Goal: Transaction & Acquisition: Book appointment/travel/reservation

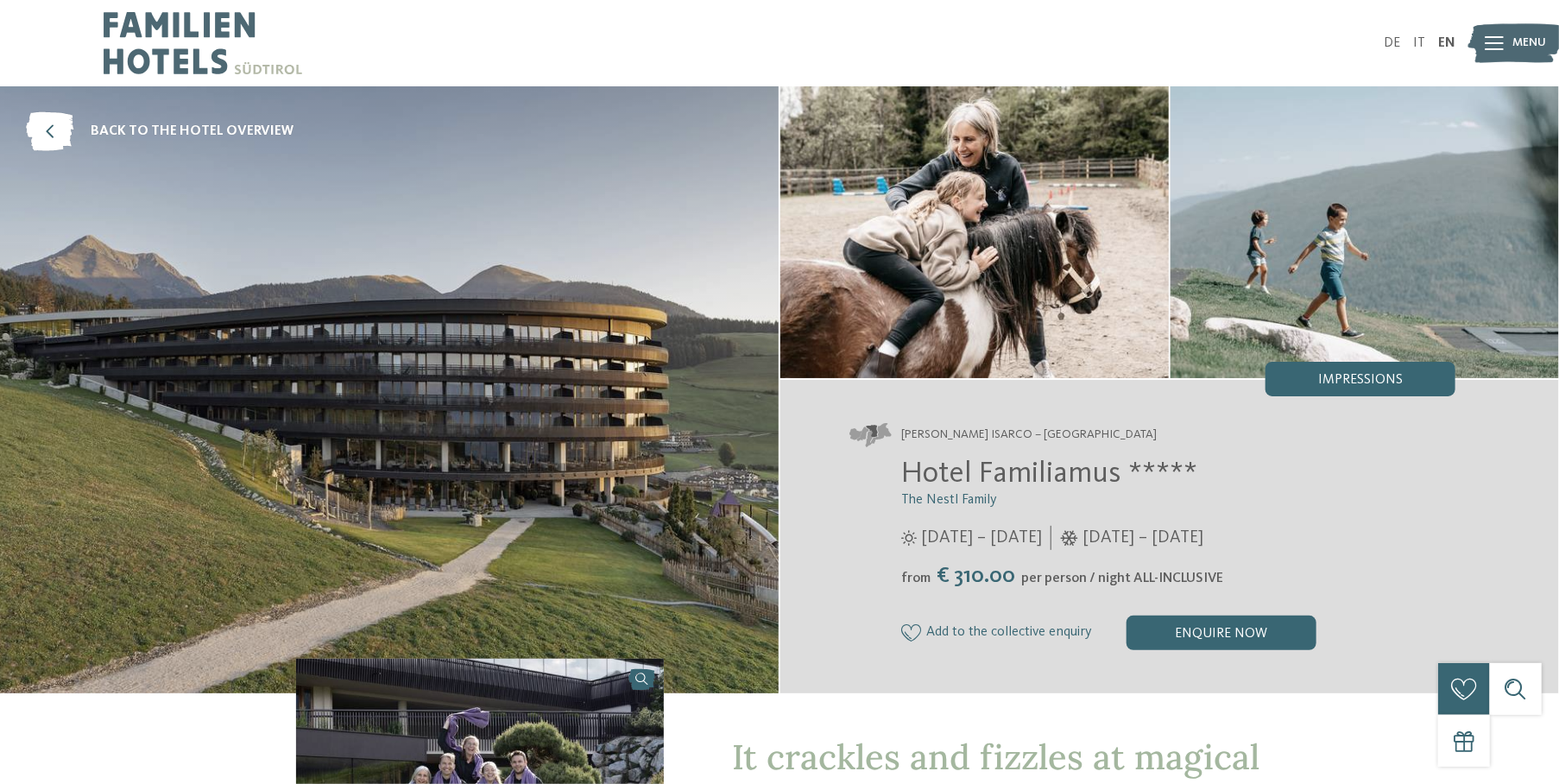
click at [1315, 523] on div "Hotel Familiamus ***** The Nestl Family 29/05 – 09/11/2025 05/12/2025 – 19/04/2…" at bounding box center [1152, 552] width 606 height 194
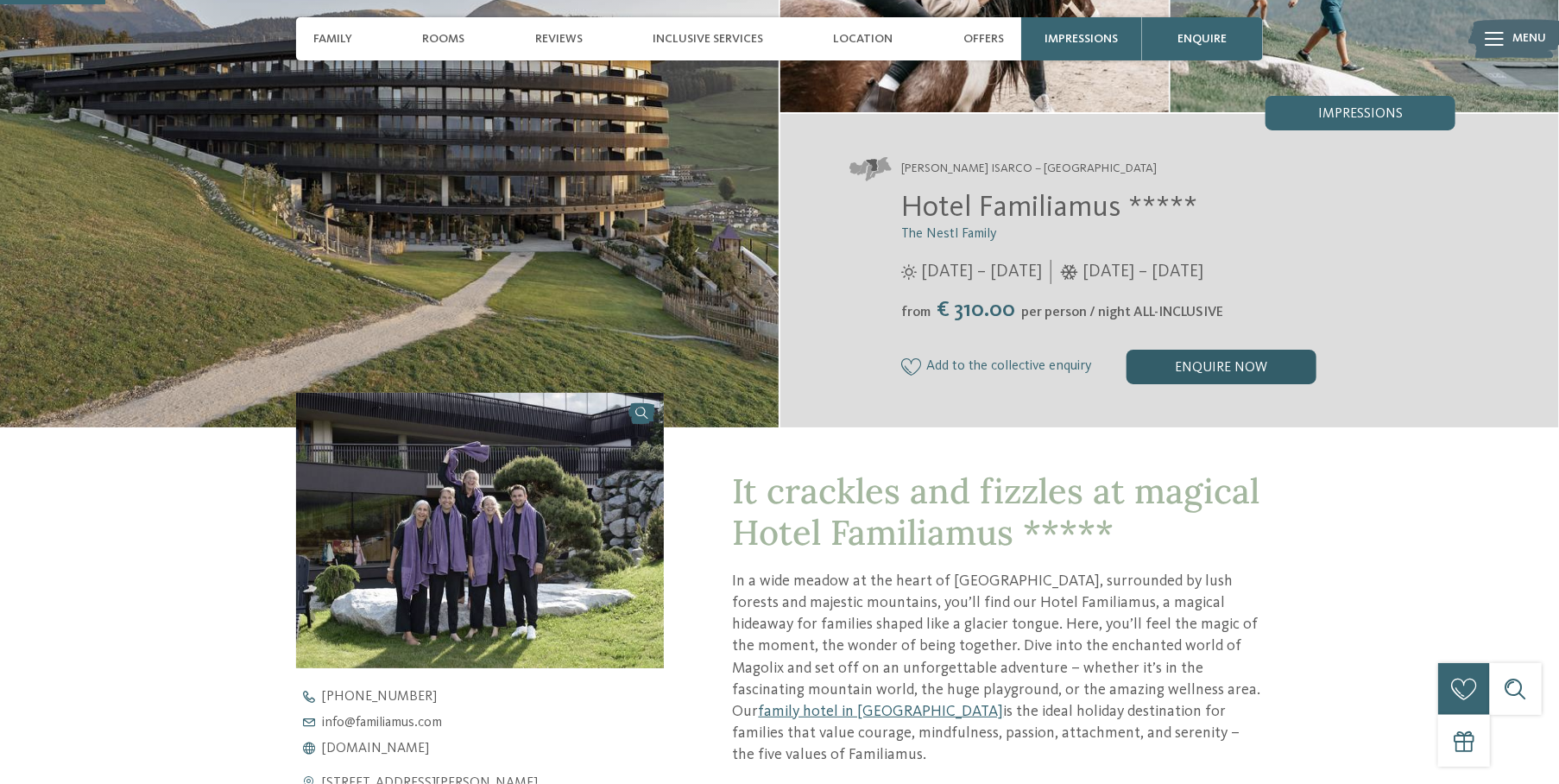
scroll to position [431, 0]
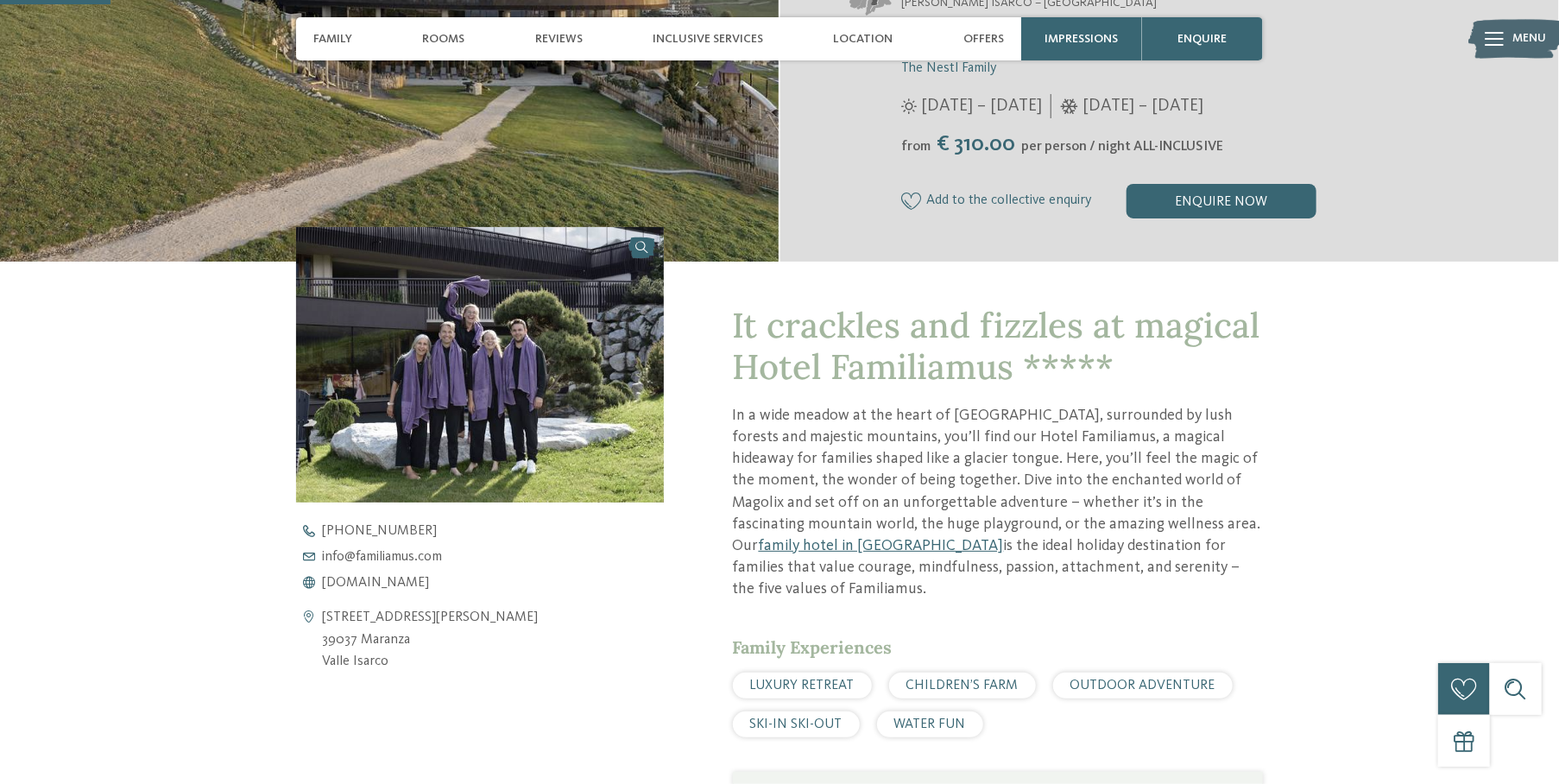
drag, startPoint x: 732, startPoint y: 413, endPoint x: 1155, endPoint y: 566, distance: 449.8
click at [1155, 566] on p "In a wide meadow at the heart of Meransen, surrounded by lush forests and majes…" at bounding box center [998, 503] width 530 height 196
copy p "In a wide meadow at the heart of Meransen, surrounded by lush forests and majes…"
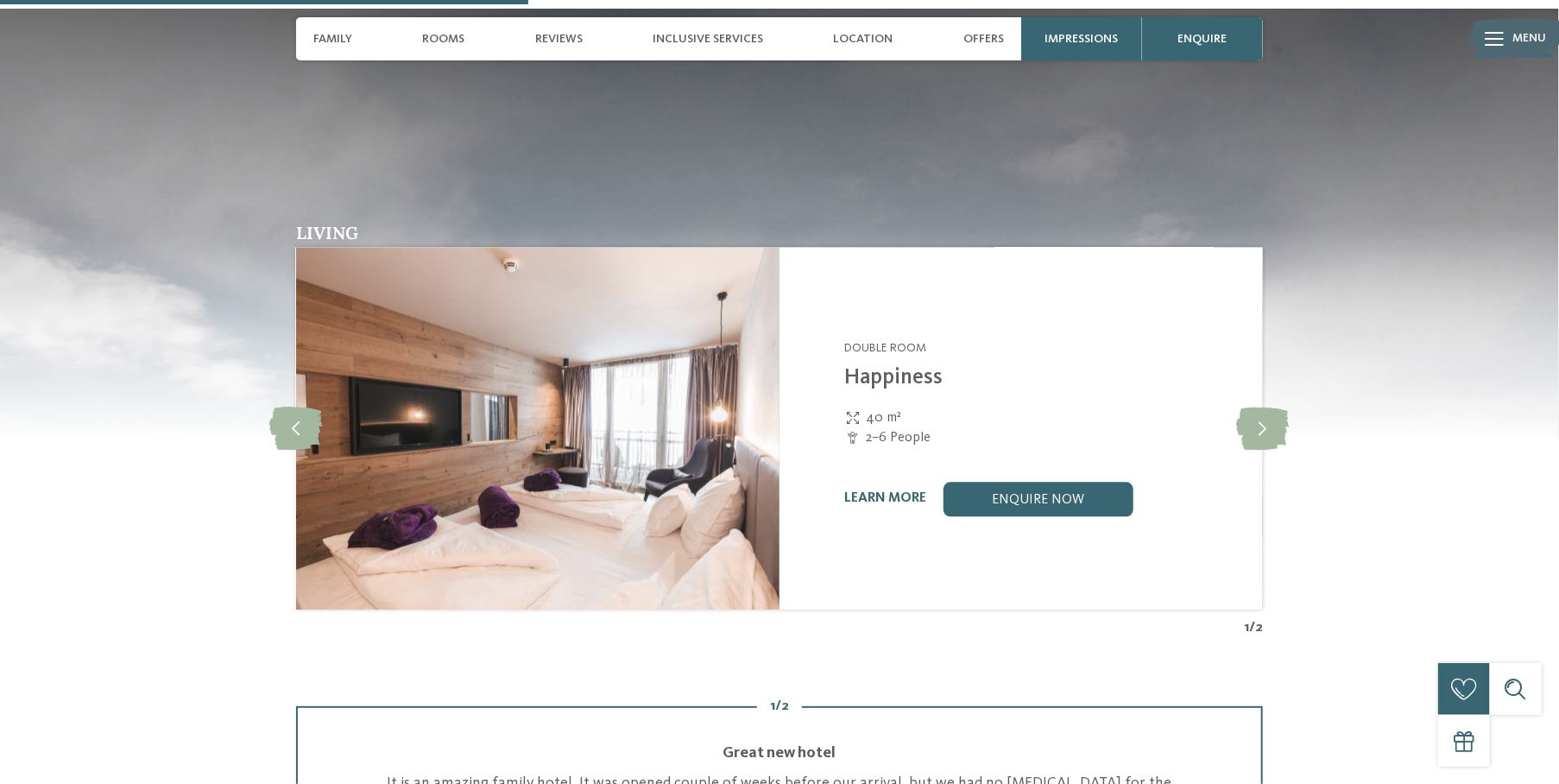
scroll to position [2072, 0]
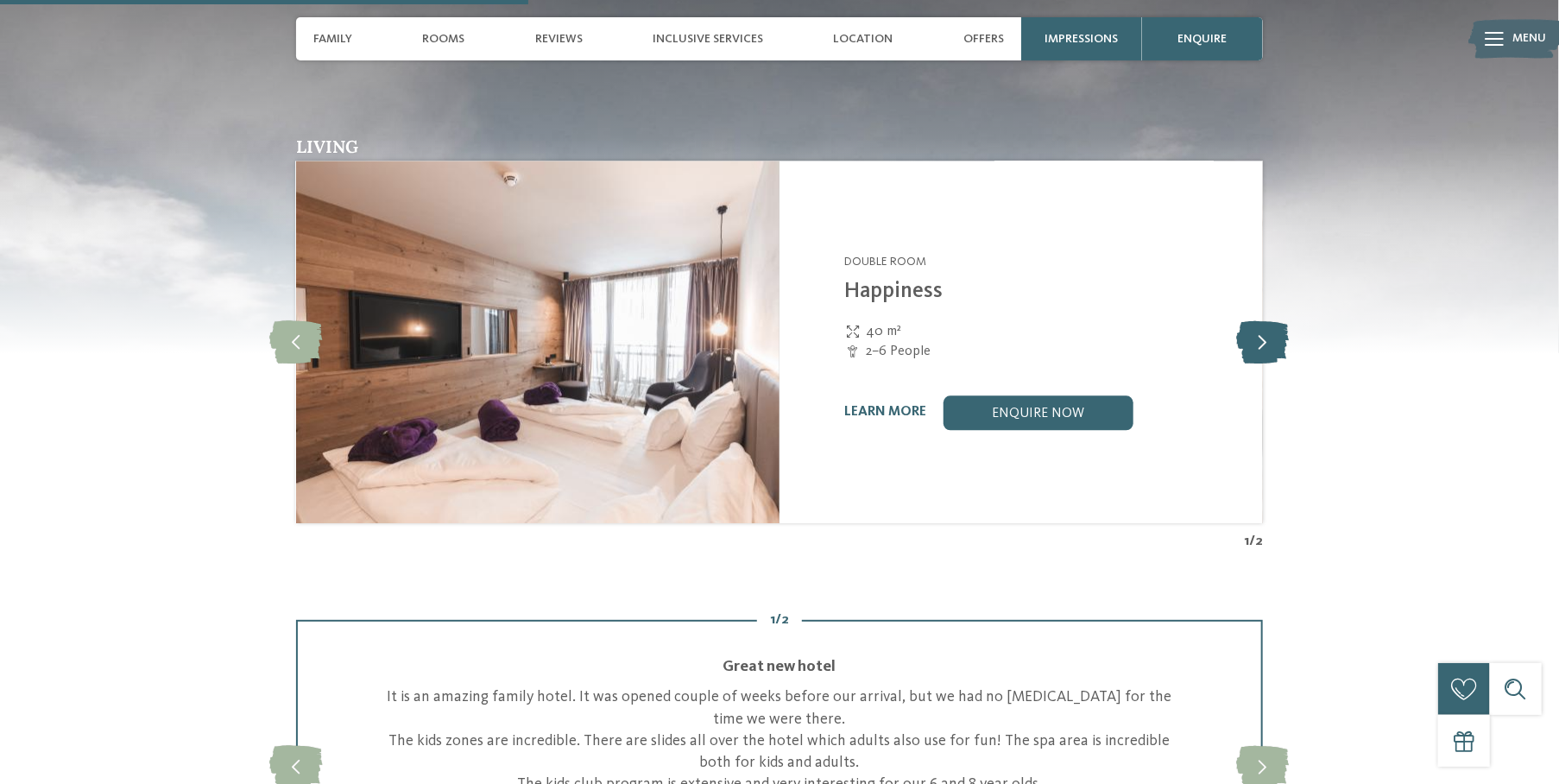
click at [1265, 320] on icon at bounding box center [1263, 341] width 52 height 44
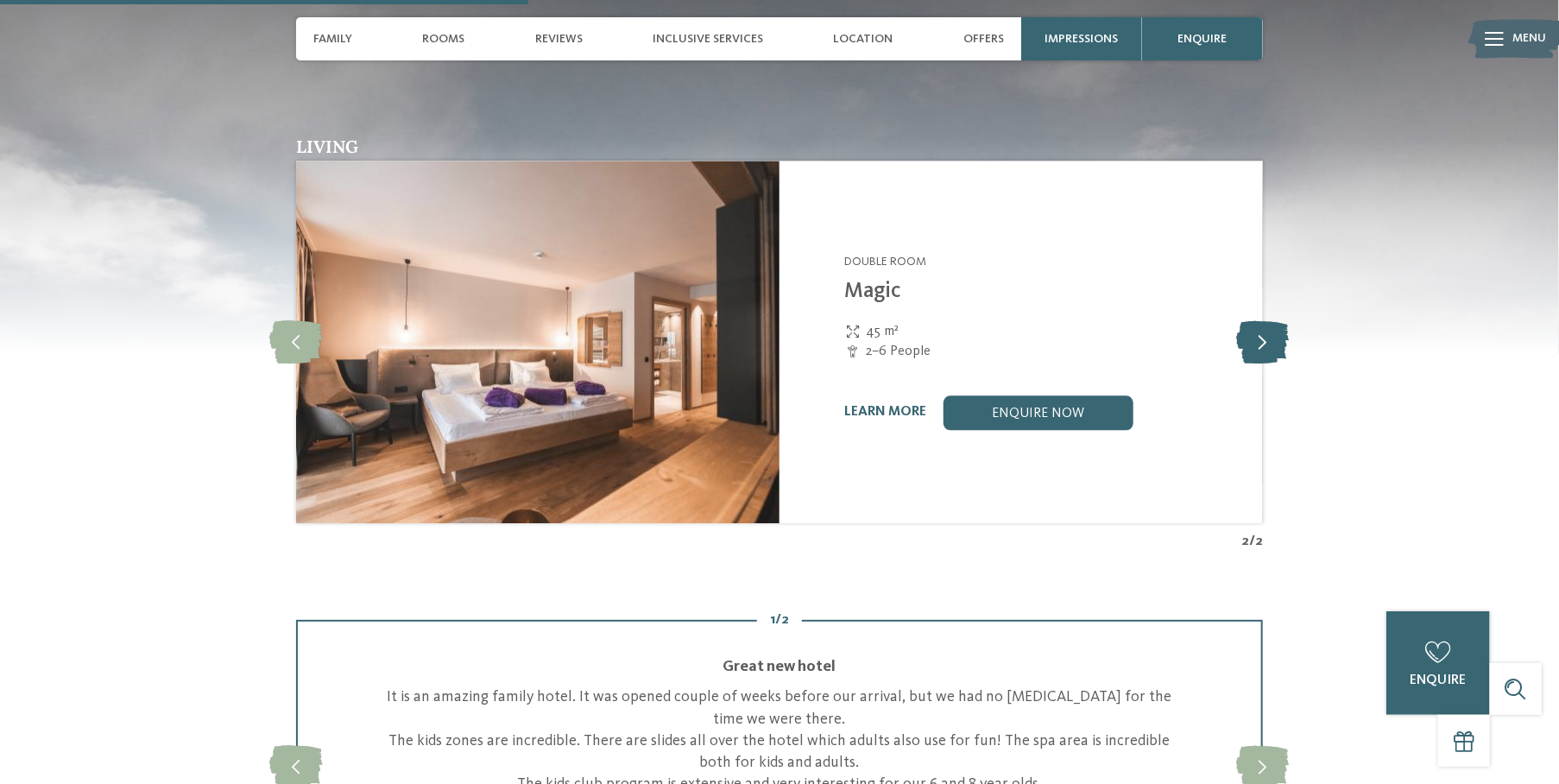
click at [1263, 320] on icon at bounding box center [1263, 341] width 52 height 44
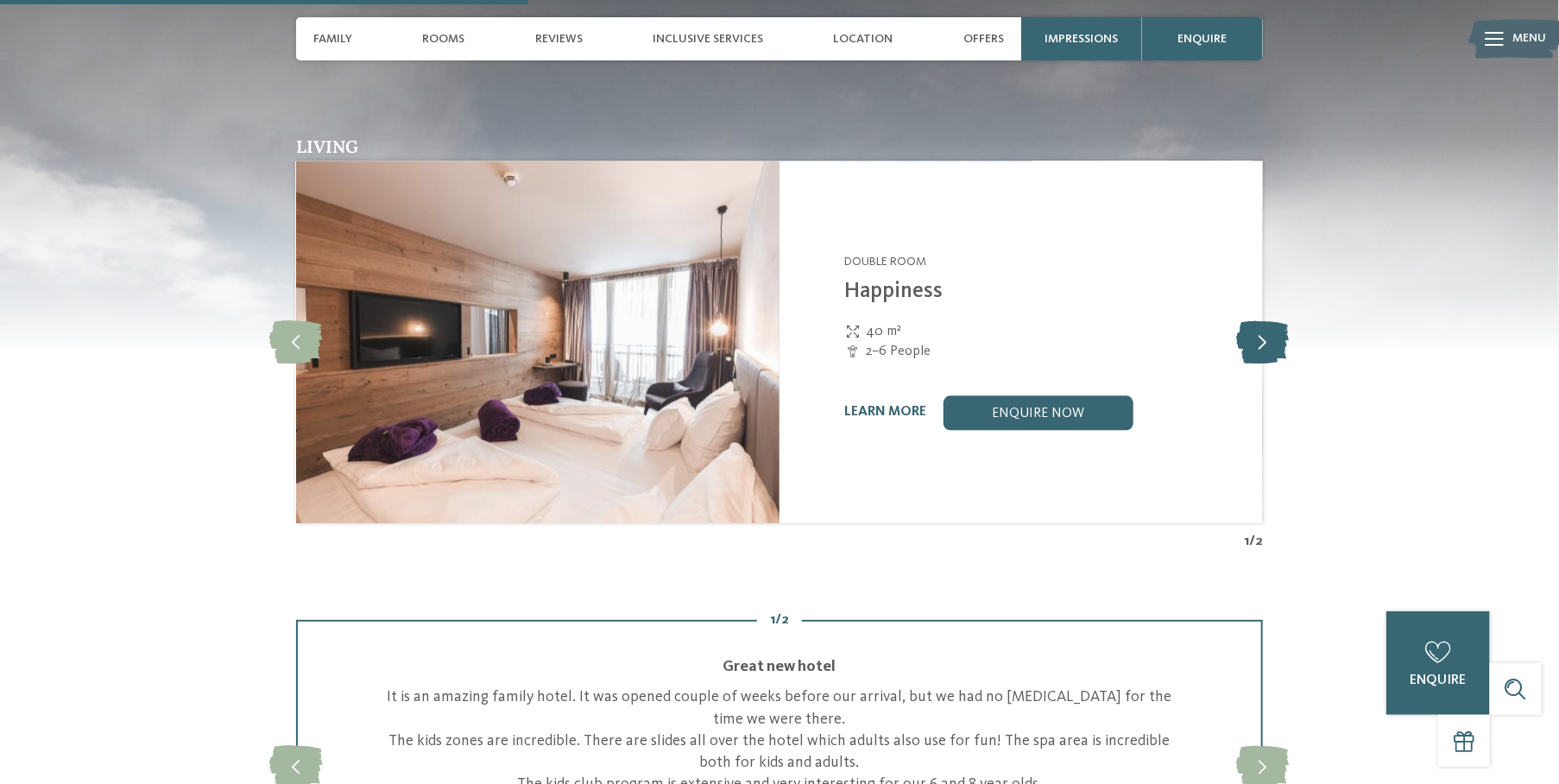
click at [1263, 320] on icon at bounding box center [1263, 341] width 52 height 44
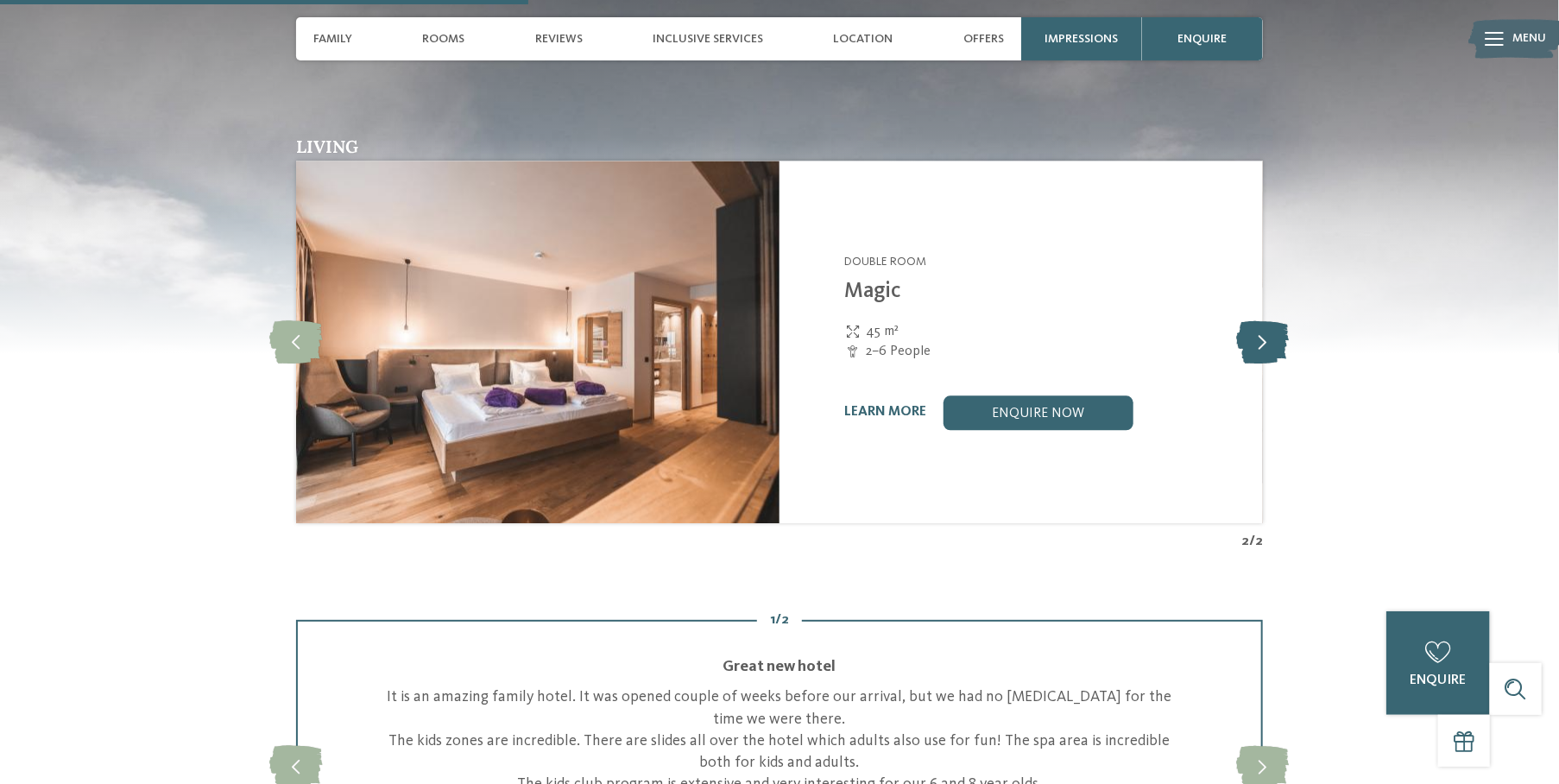
click at [1263, 320] on icon at bounding box center [1263, 341] width 52 height 44
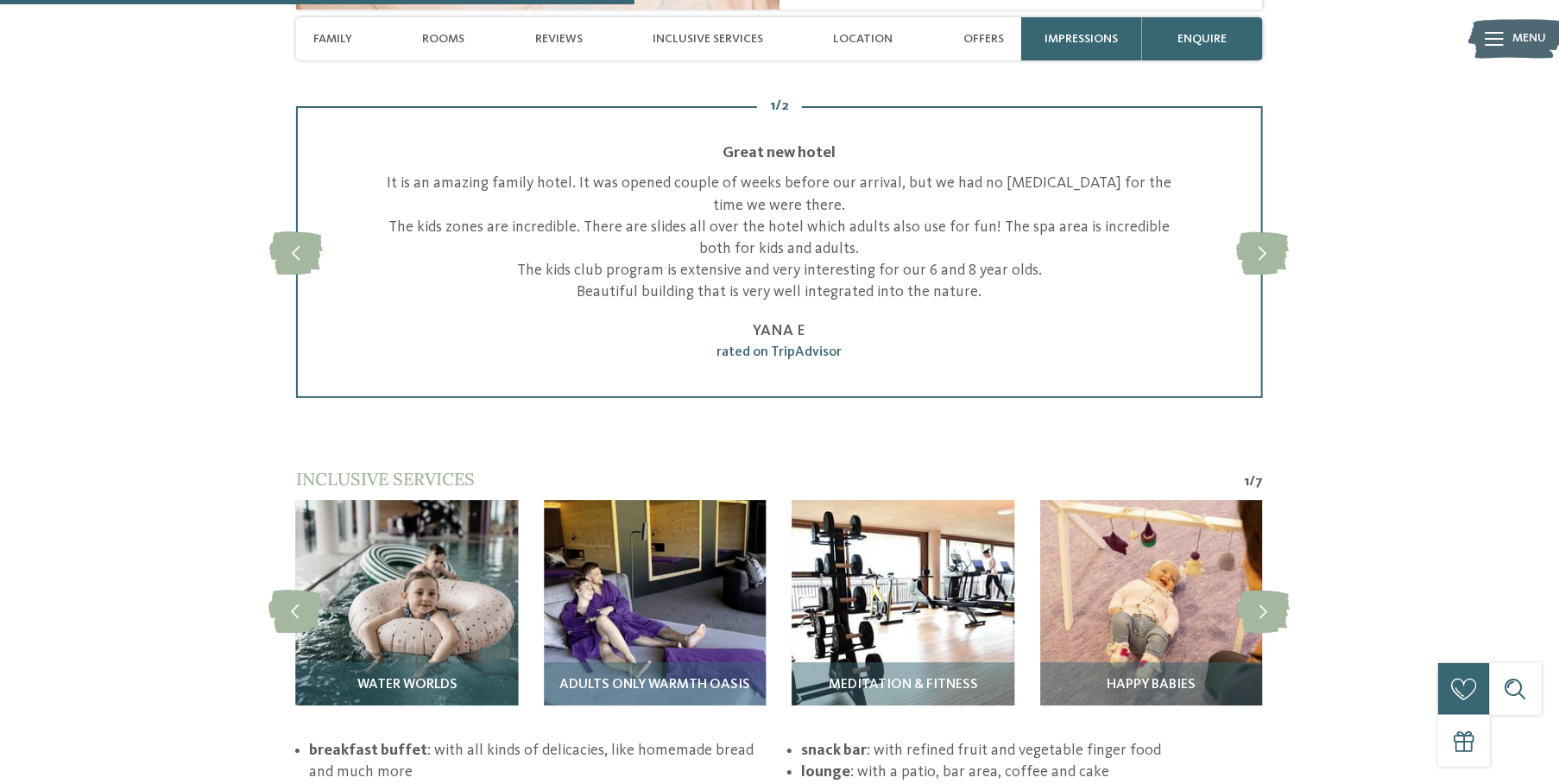
scroll to position [2675, 0]
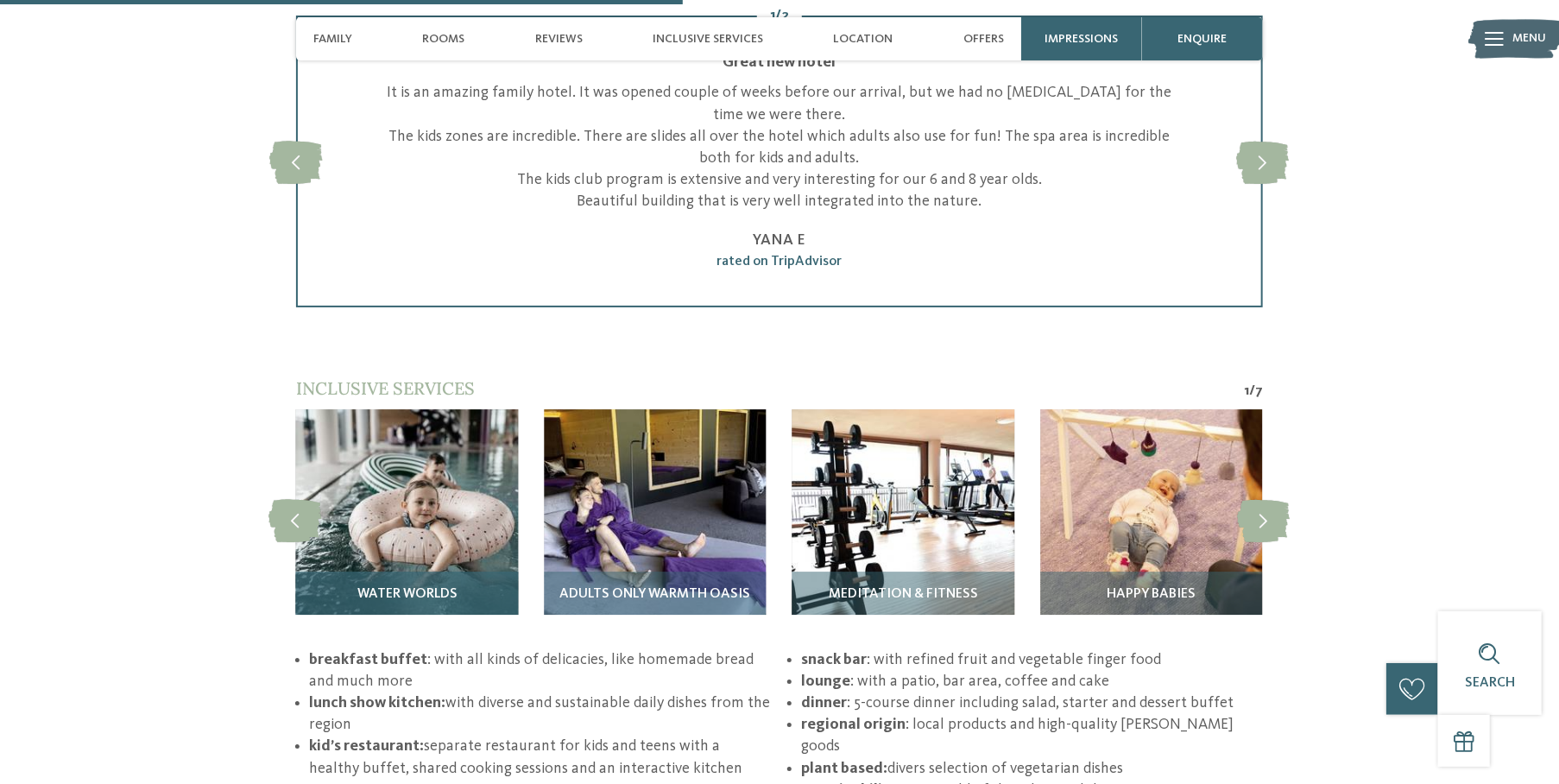
click at [415, 511] on img at bounding box center [406, 519] width 221 height 221
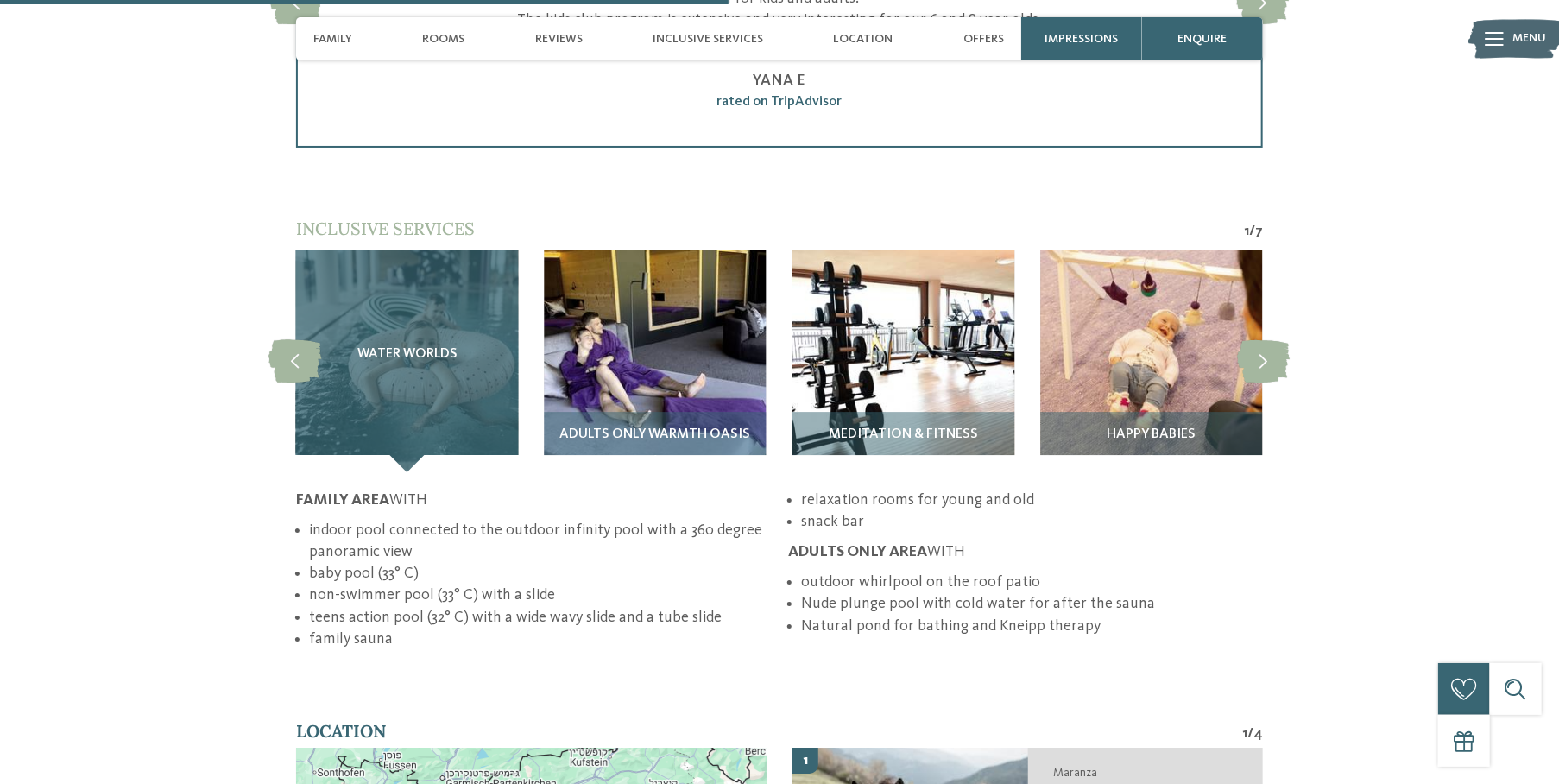
scroll to position [2848, 0]
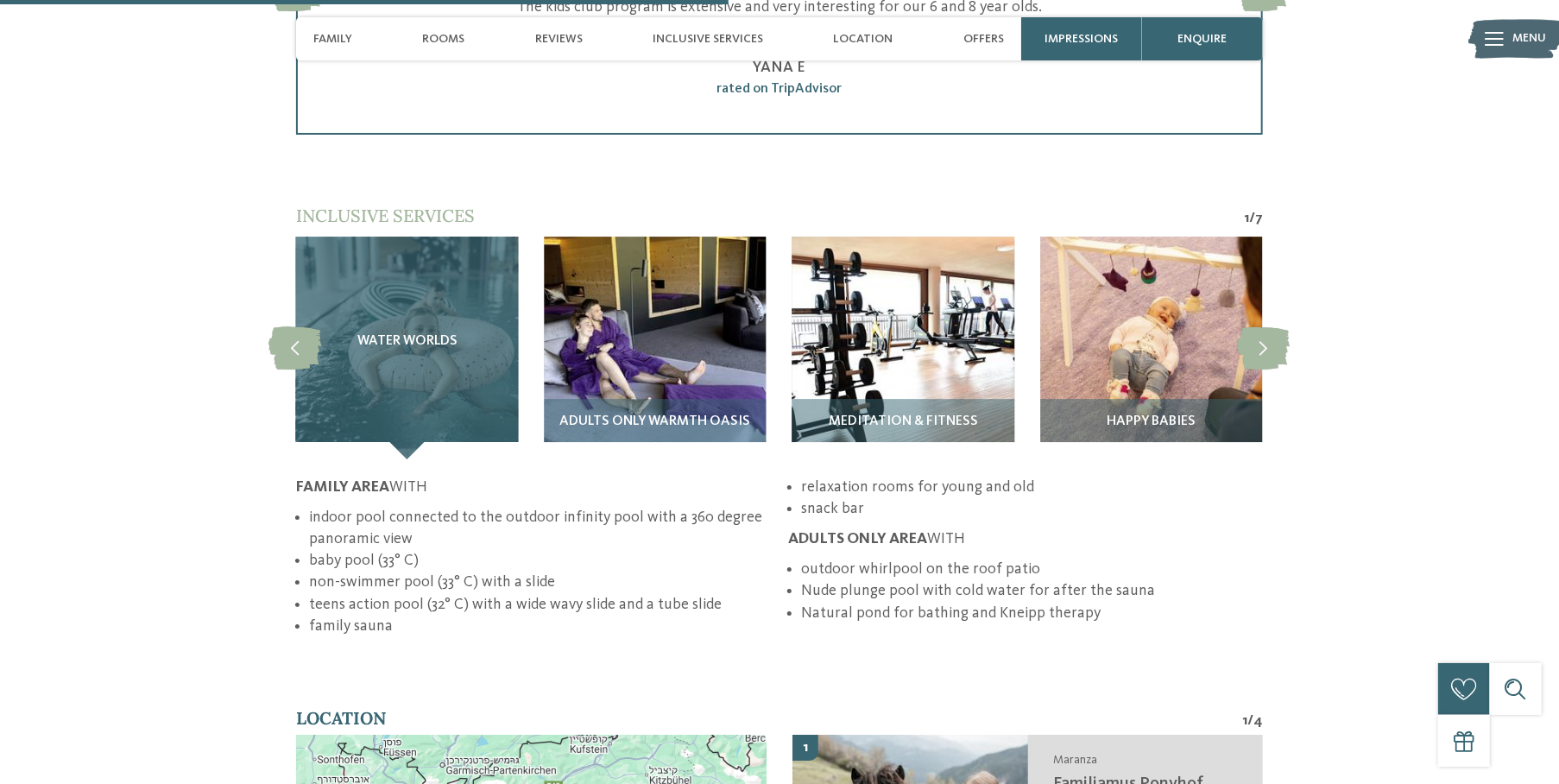
click at [398, 334] on span "Water worlds" at bounding box center [408, 341] width 101 height 15
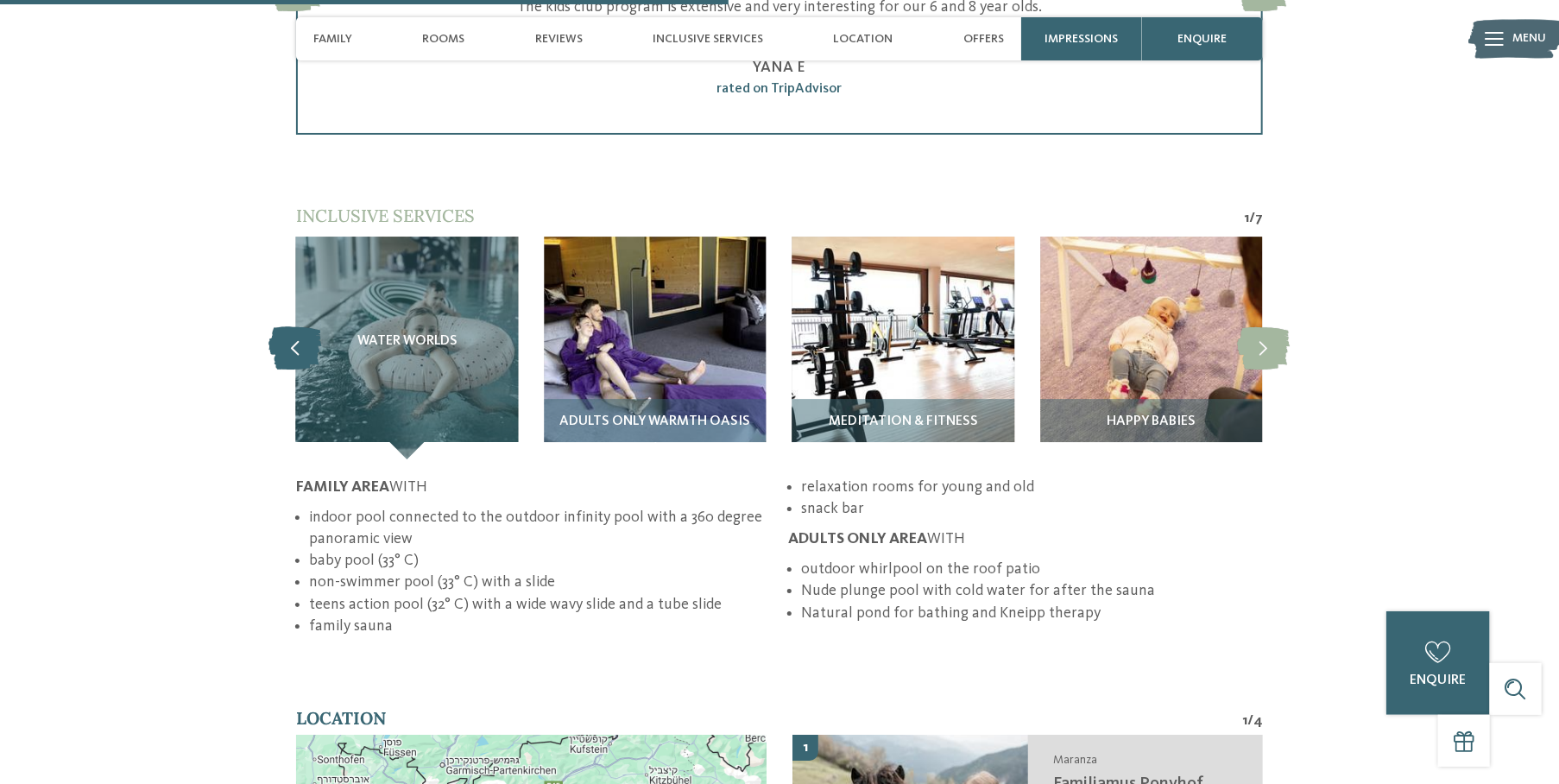
click at [299, 328] on icon at bounding box center [295, 347] width 52 height 44
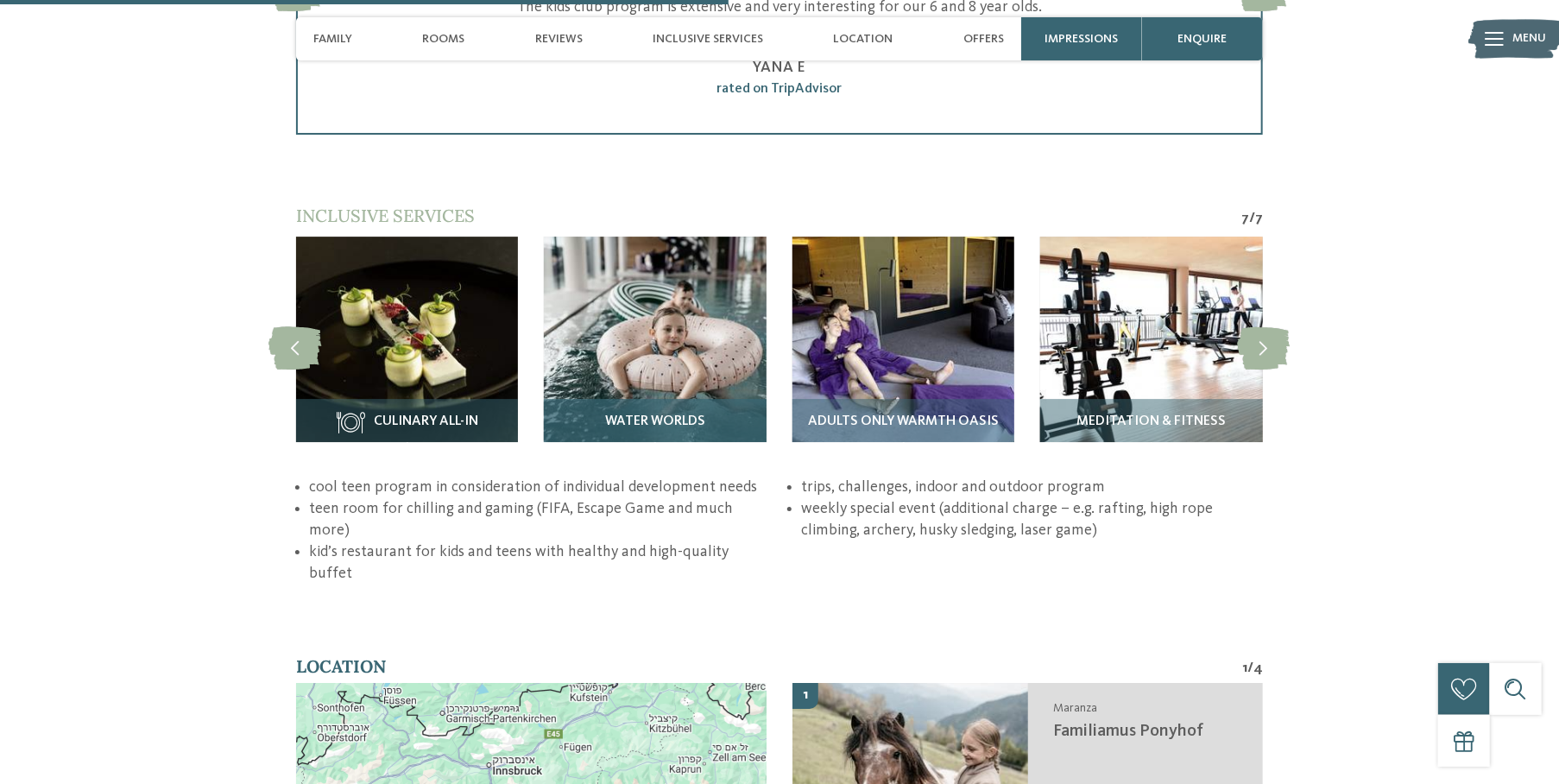
click at [674, 398] on div "Water worlds" at bounding box center [654, 428] width 221 height 60
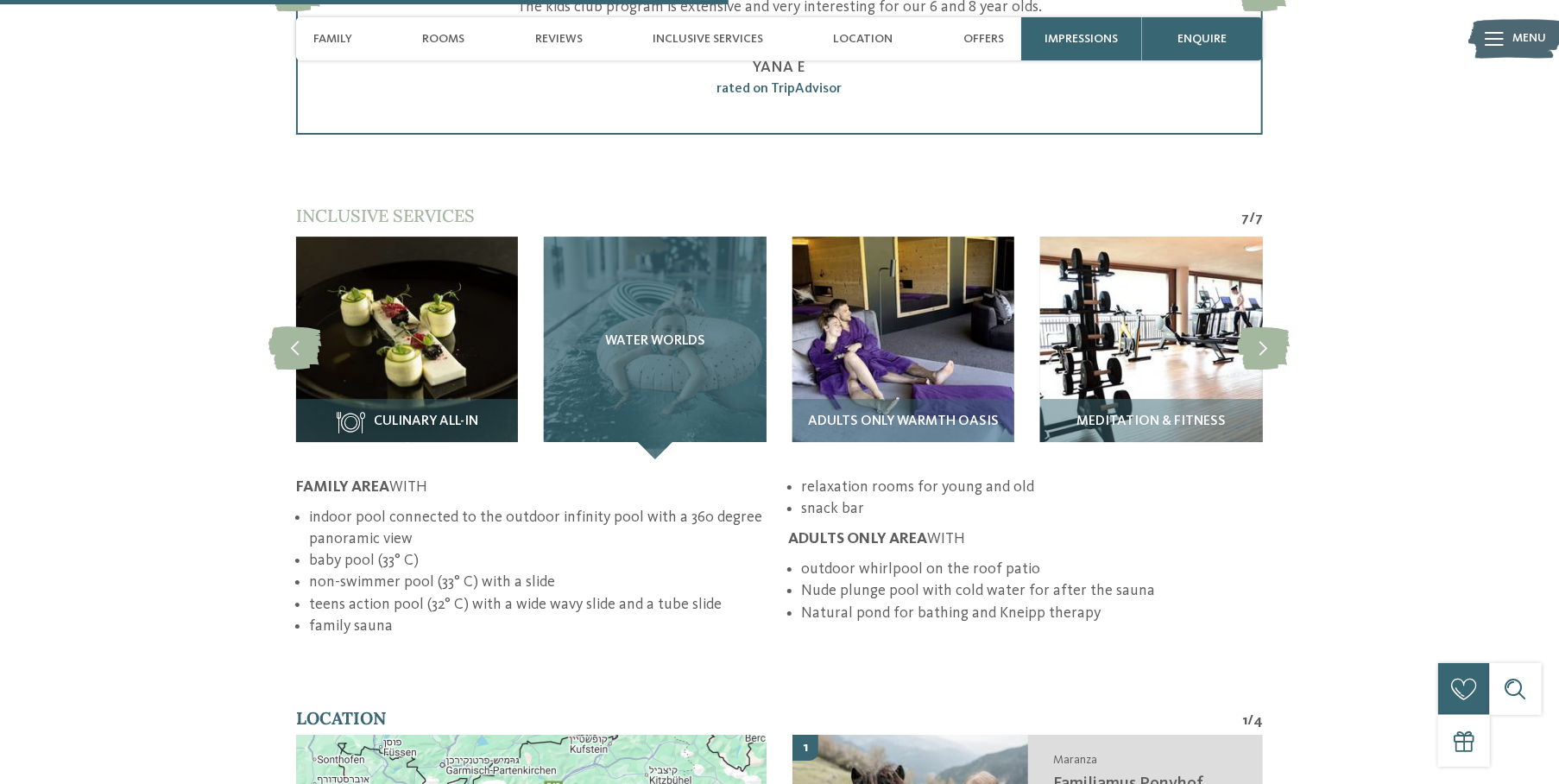
click at [651, 430] on div "Water worlds" at bounding box center [654, 347] width 221 height 221
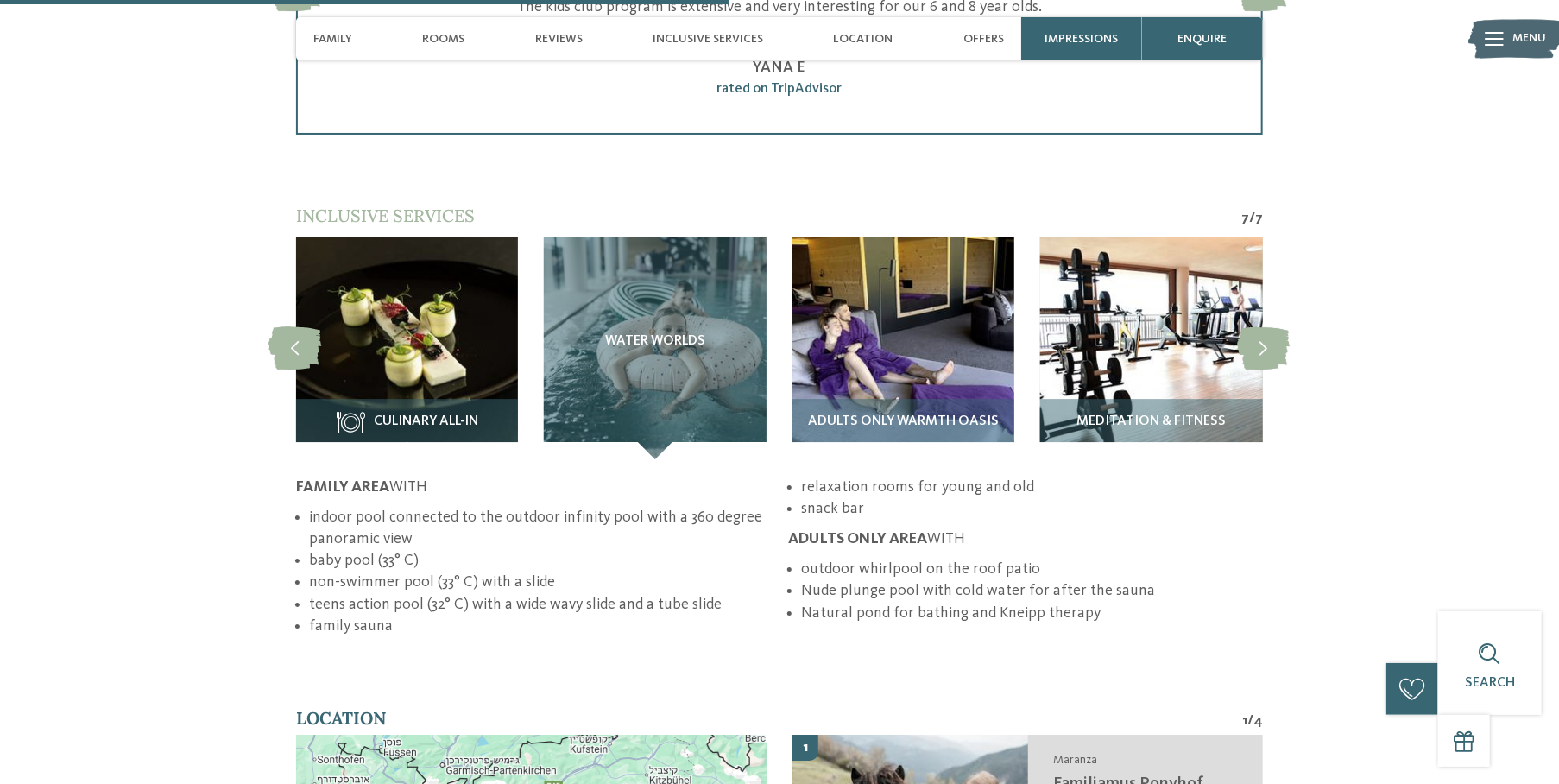
scroll to position [2934, 0]
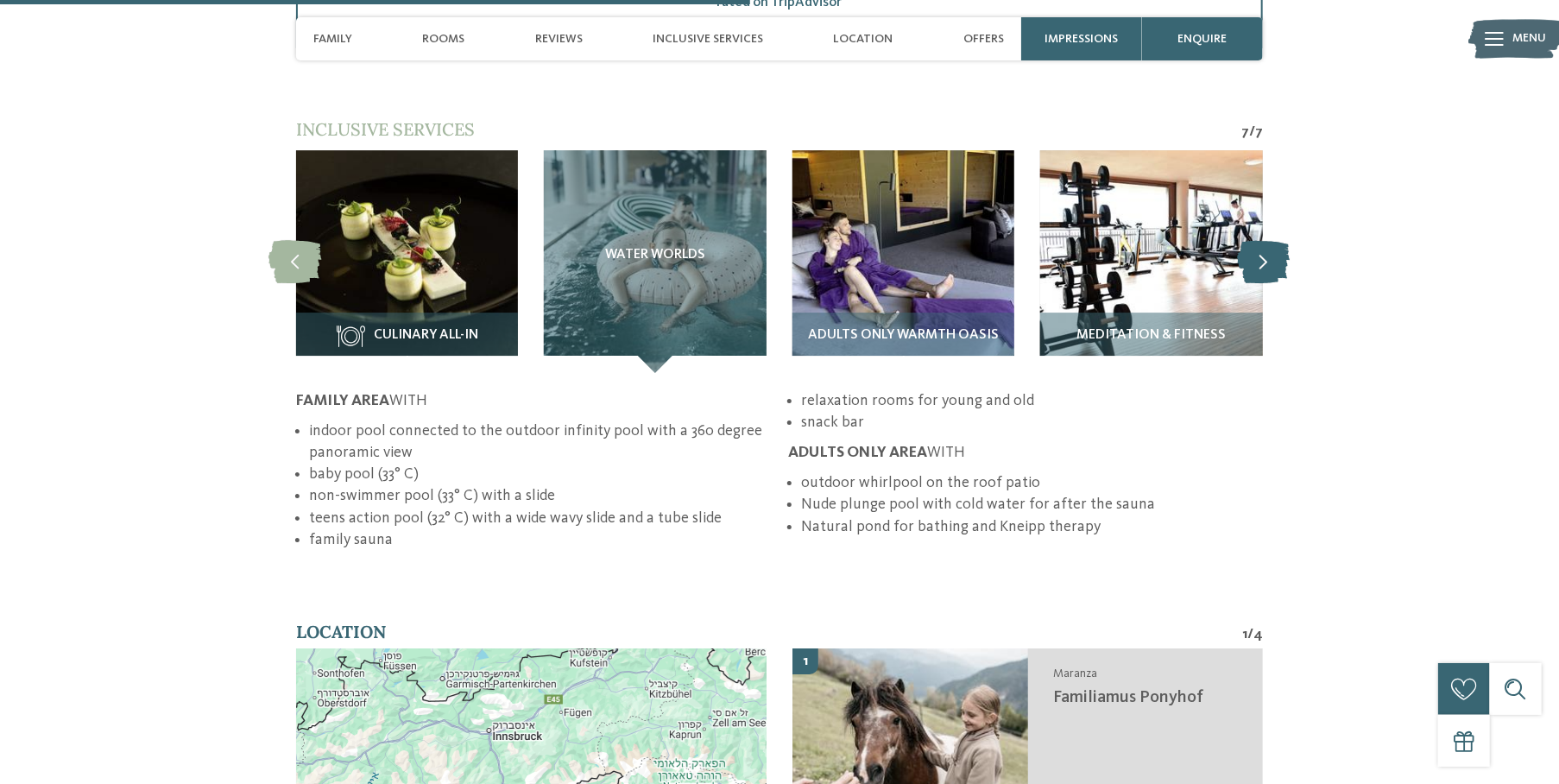
click at [1266, 240] on icon at bounding box center [1264, 261] width 52 height 44
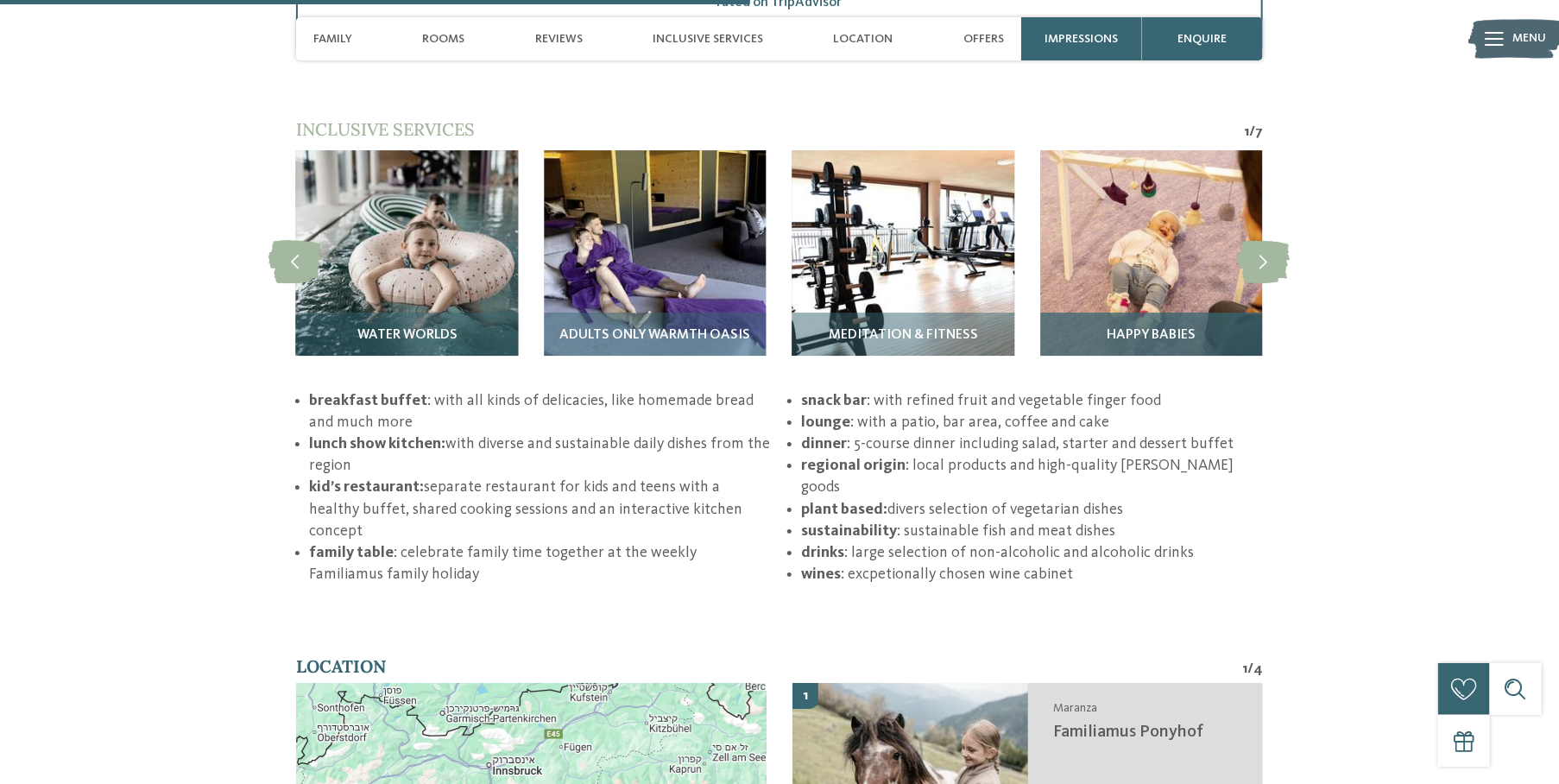
click at [1162, 266] on img at bounding box center [1151, 260] width 221 height 221
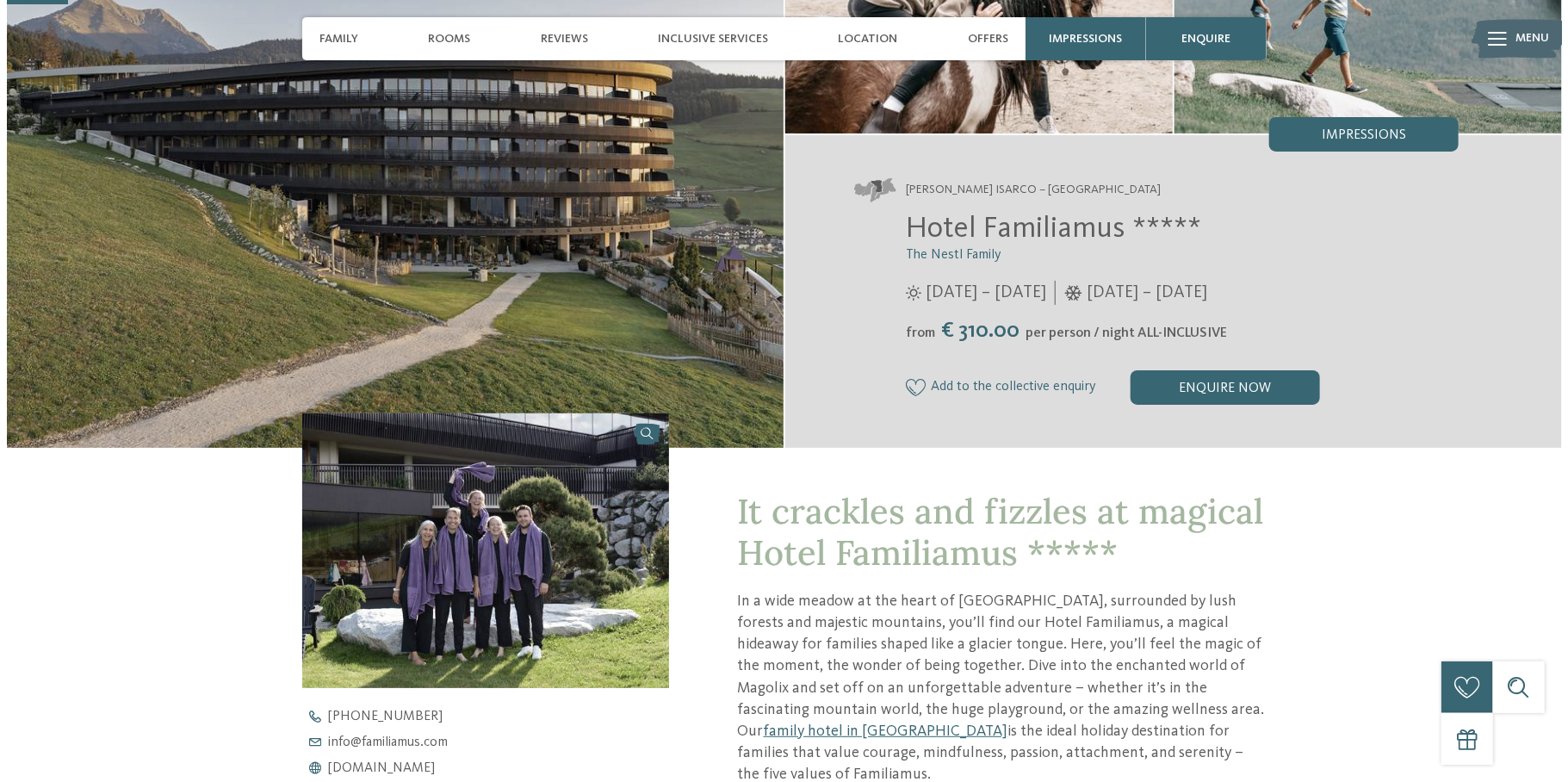
scroll to position [0, 0]
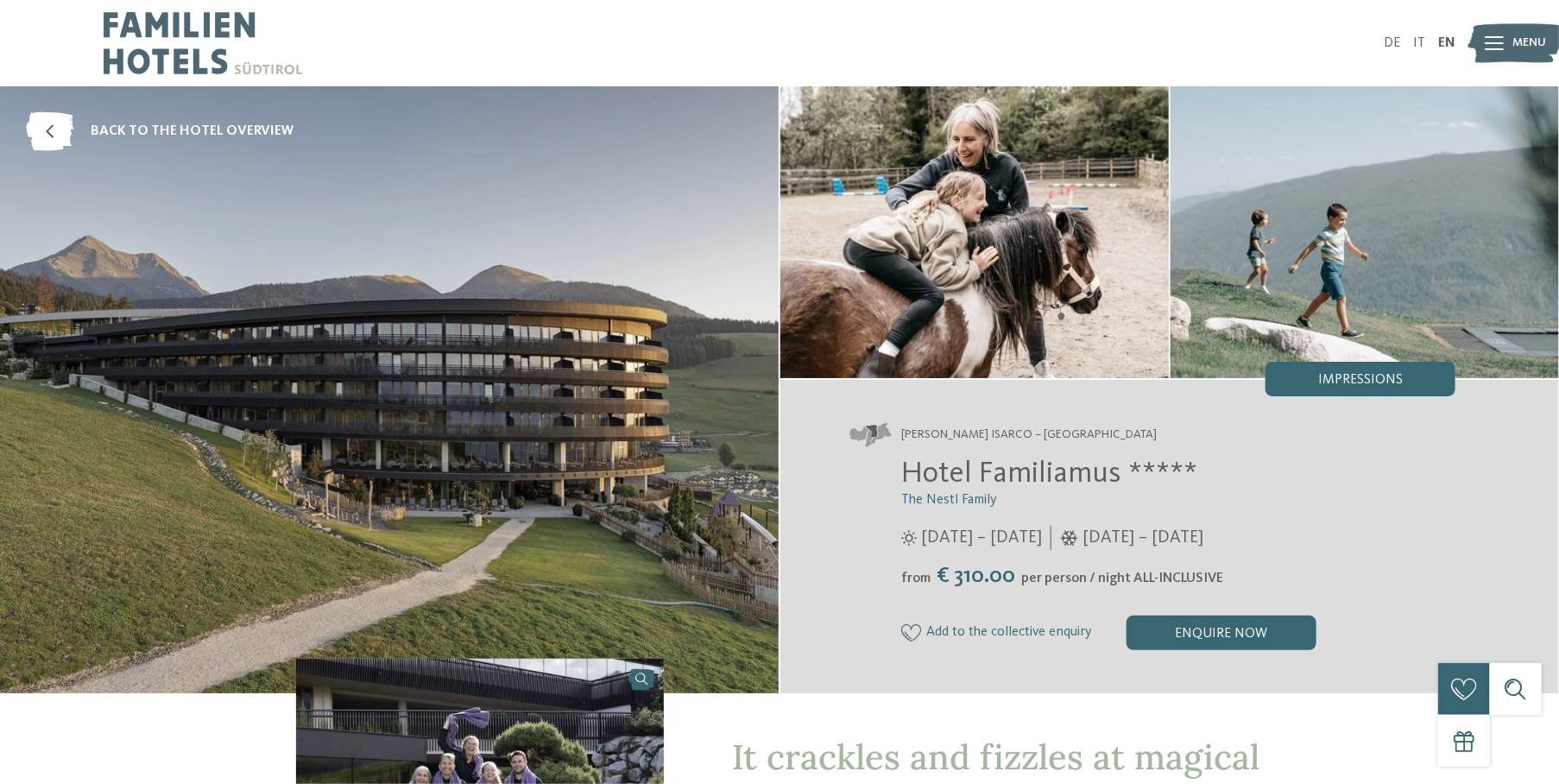
click at [1509, 44] on img at bounding box center [1516, 44] width 95 height 47
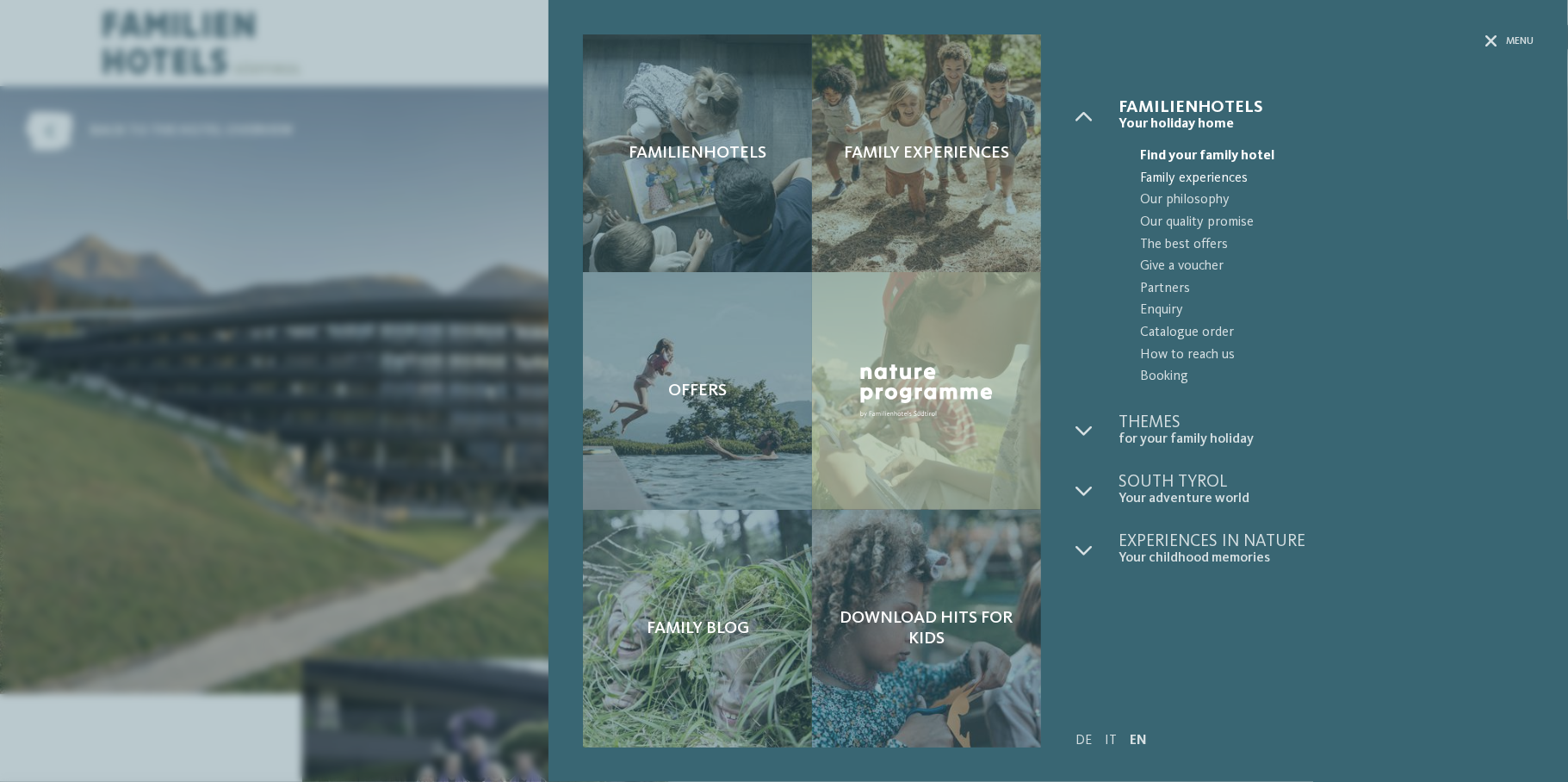
click at [1202, 175] on span "Family experiences" at bounding box center [1337, 178] width 393 height 22
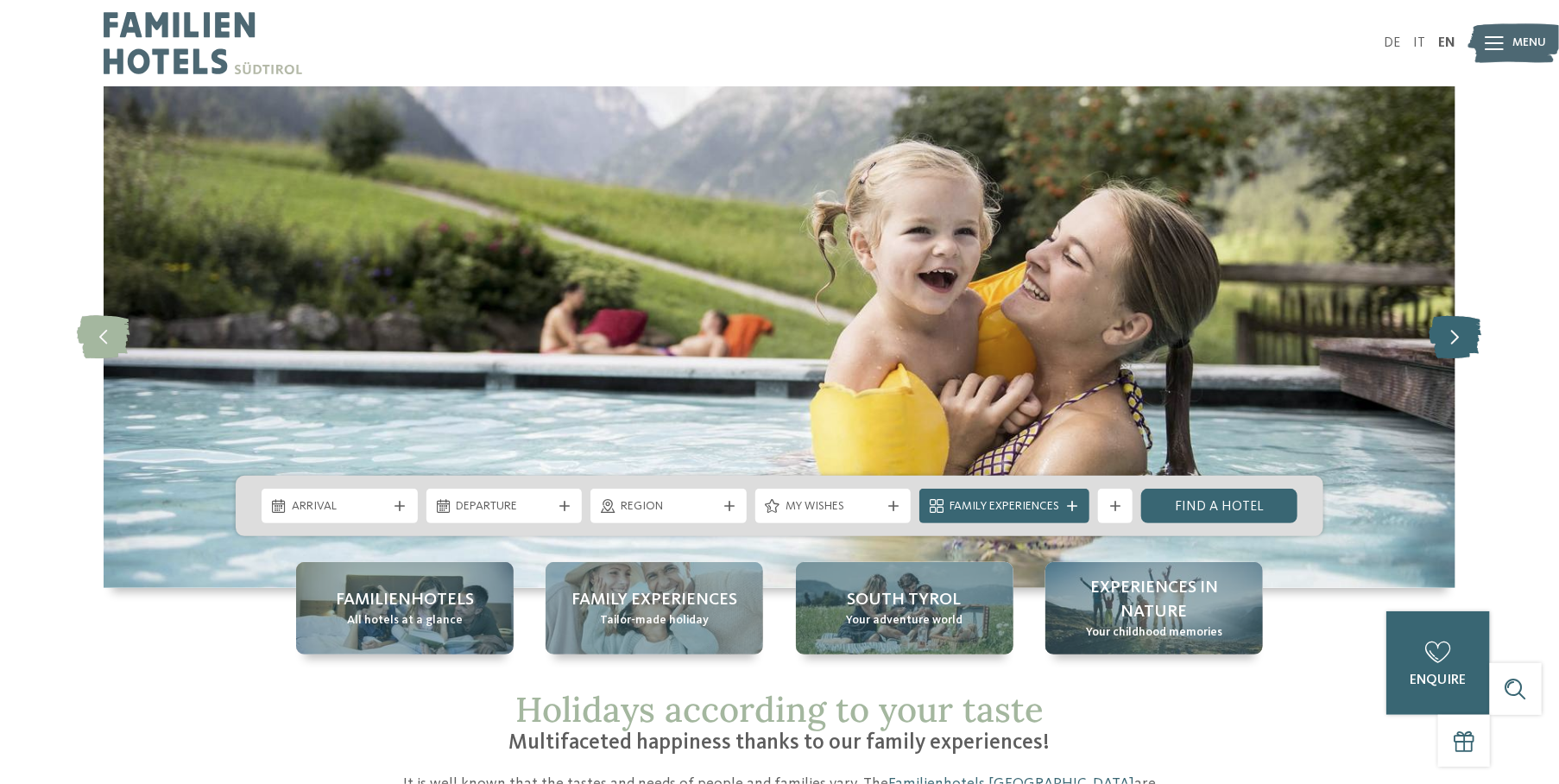
click at [1461, 339] on icon at bounding box center [1456, 337] width 52 height 44
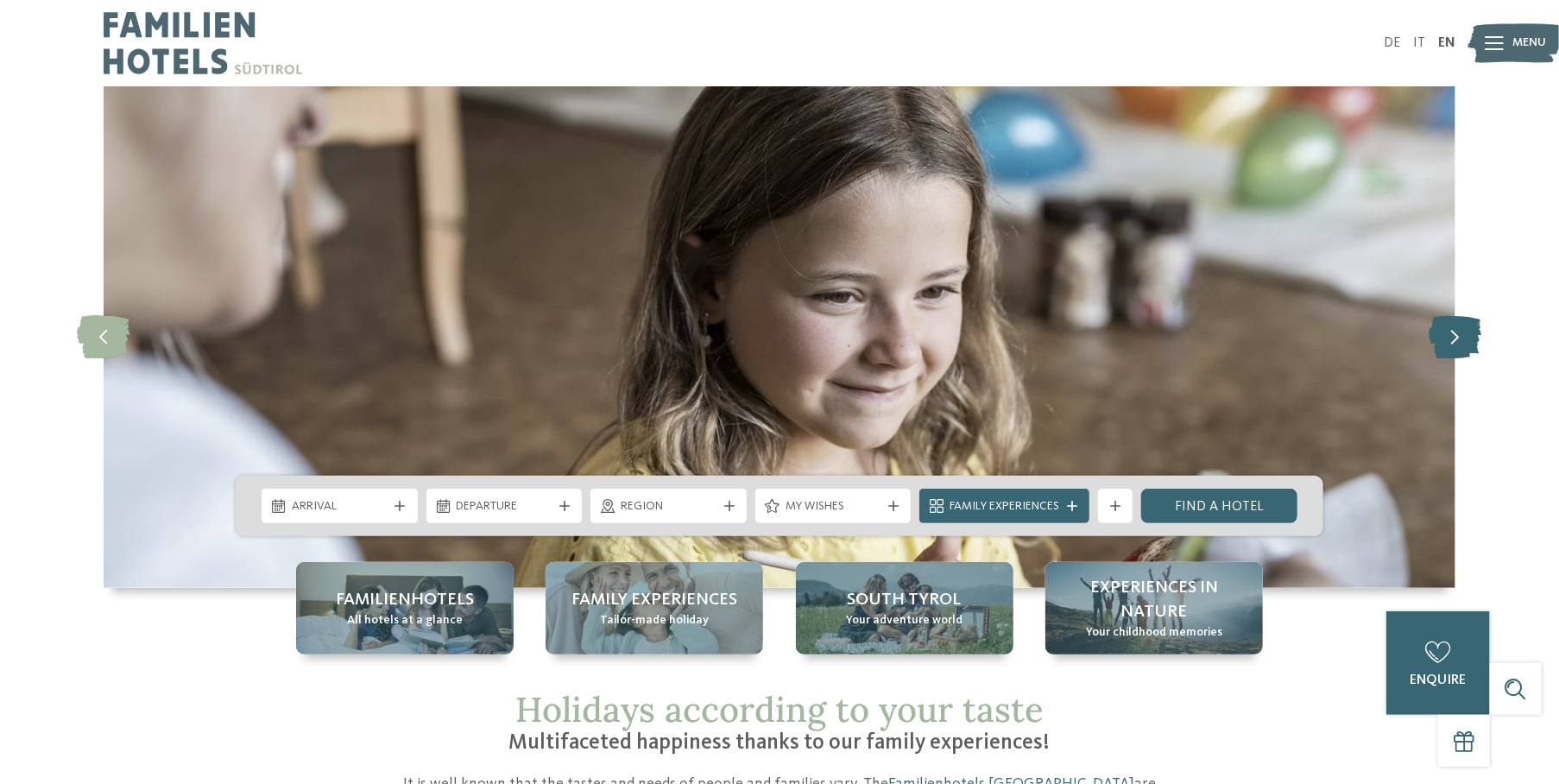
click at [1461, 339] on icon at bounding box center [1456, 337] width 52 height 44
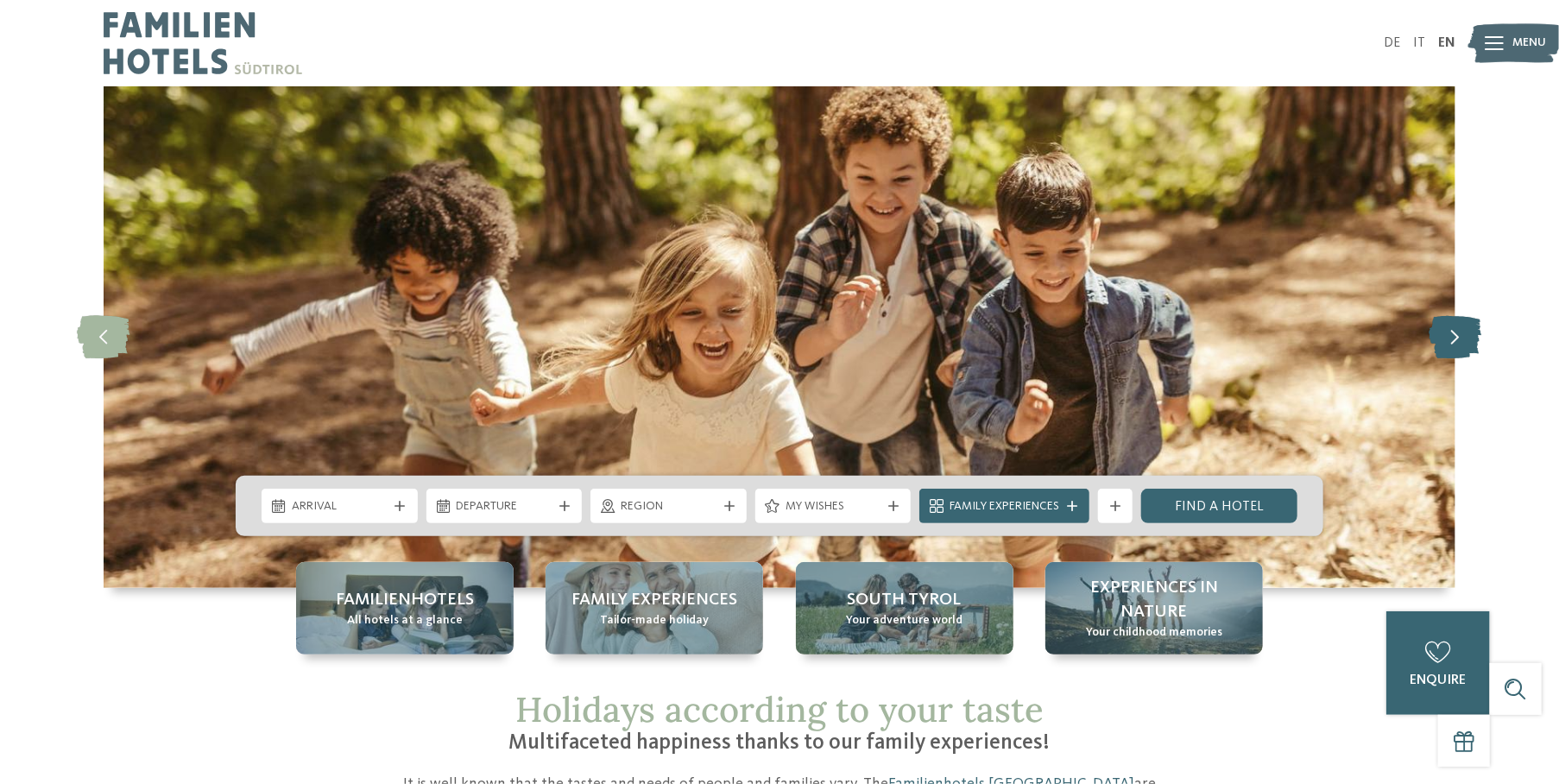
click at [1461, 339] on icon at bounding box center [1456, 337] width 52 height 44
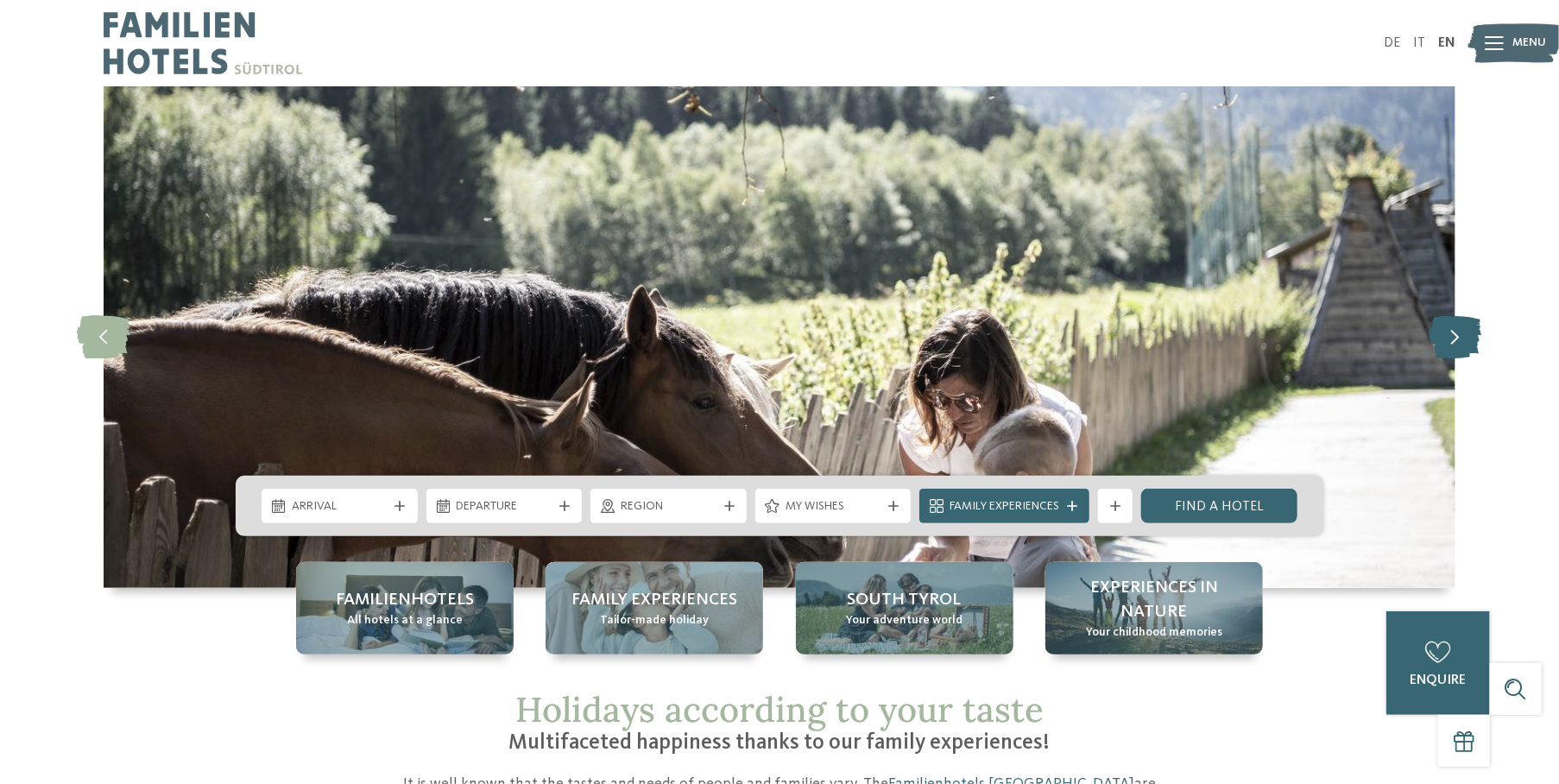
click at [1461, 339] on icon at bounding box center [1456, 337] width 52 height 44
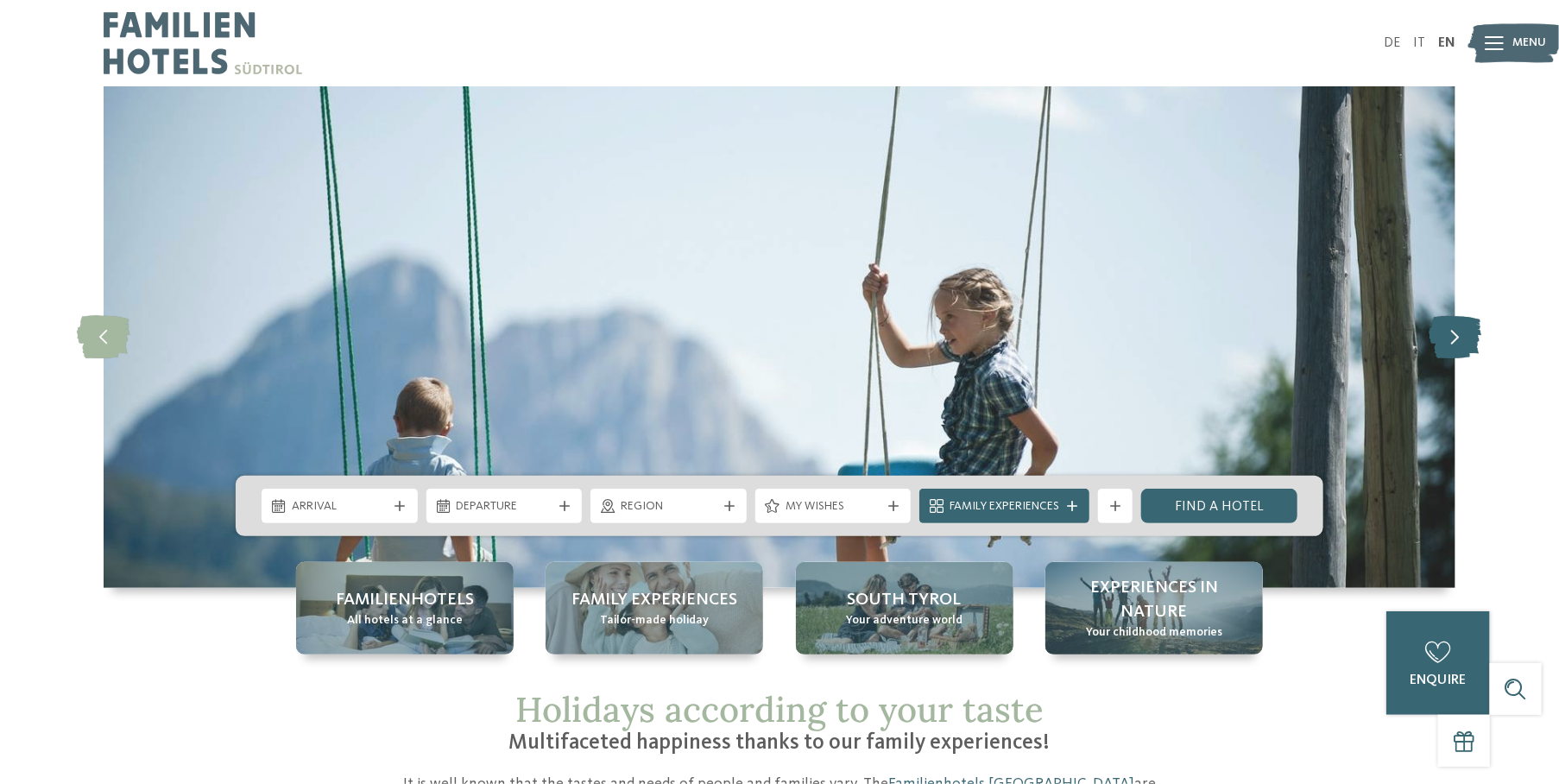
click at [1461, 339] on icon at bounding box center [1456, 337] width 52 height 44
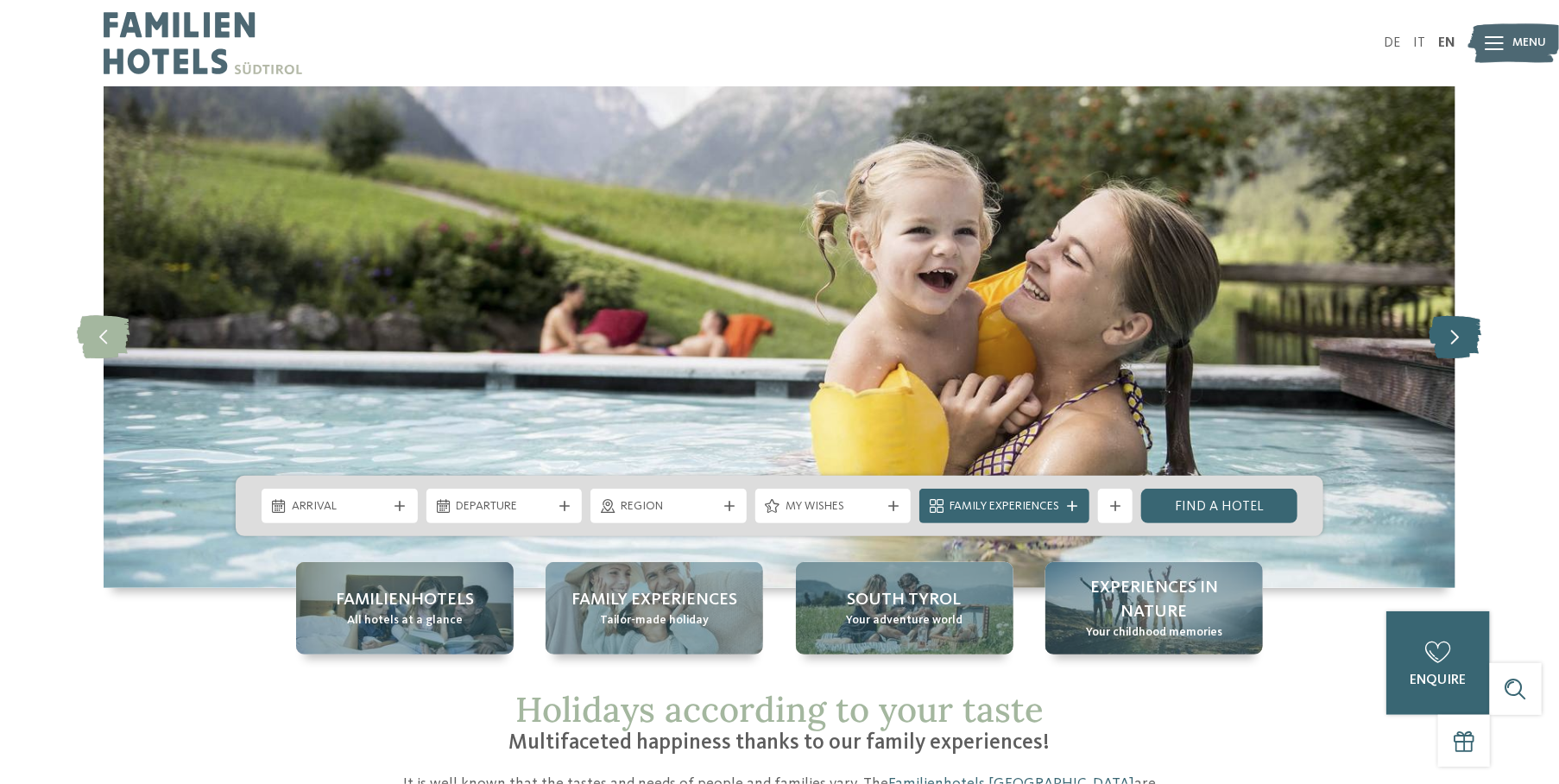
click at [1461, 339] on icon at bounding box center [1456, 337] width 52 height 44
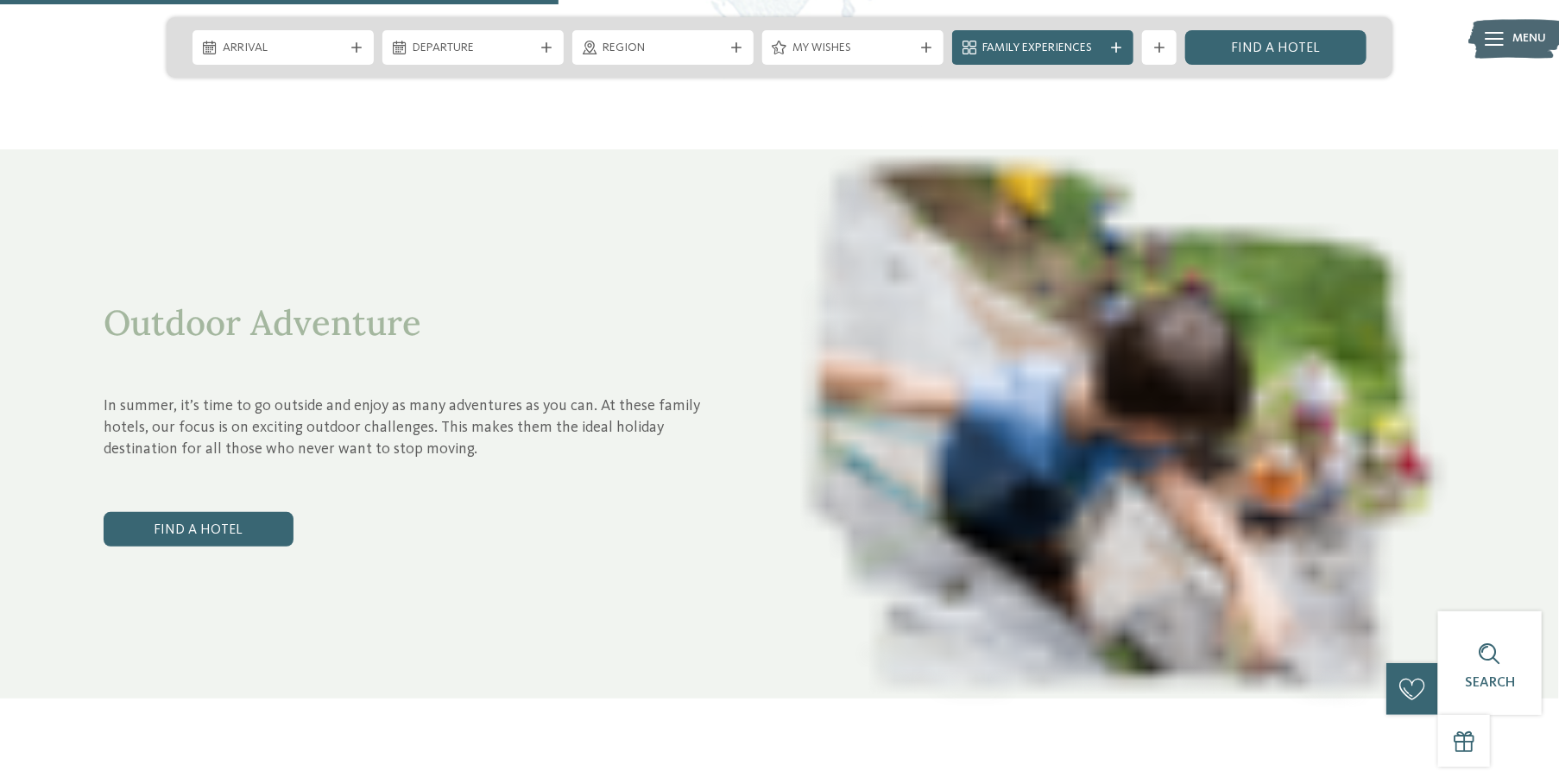
scroll to position [2934, 0]
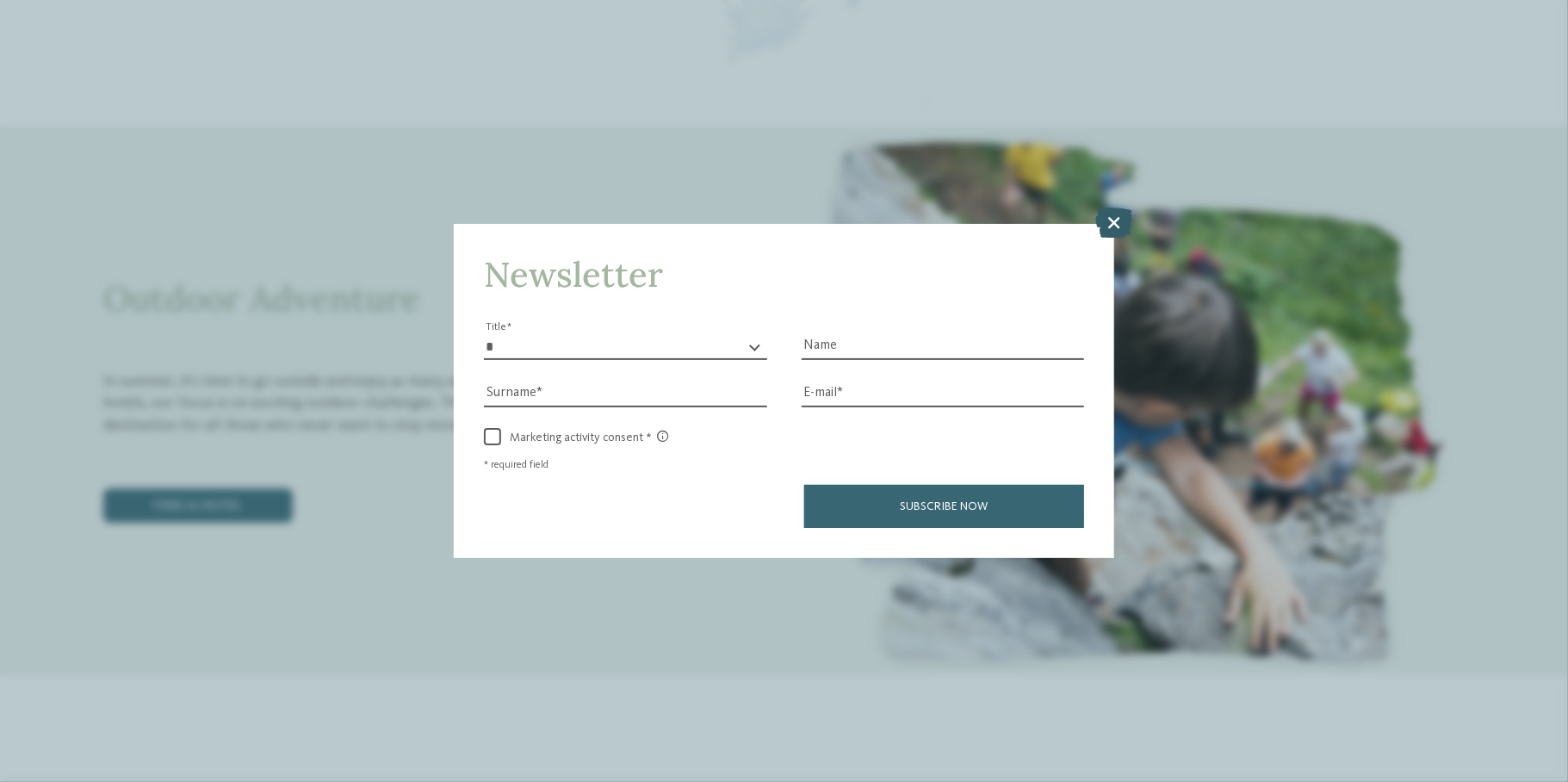
click at [1118, 224] on icon at bounding box center [1114, 222] width 37 height 30
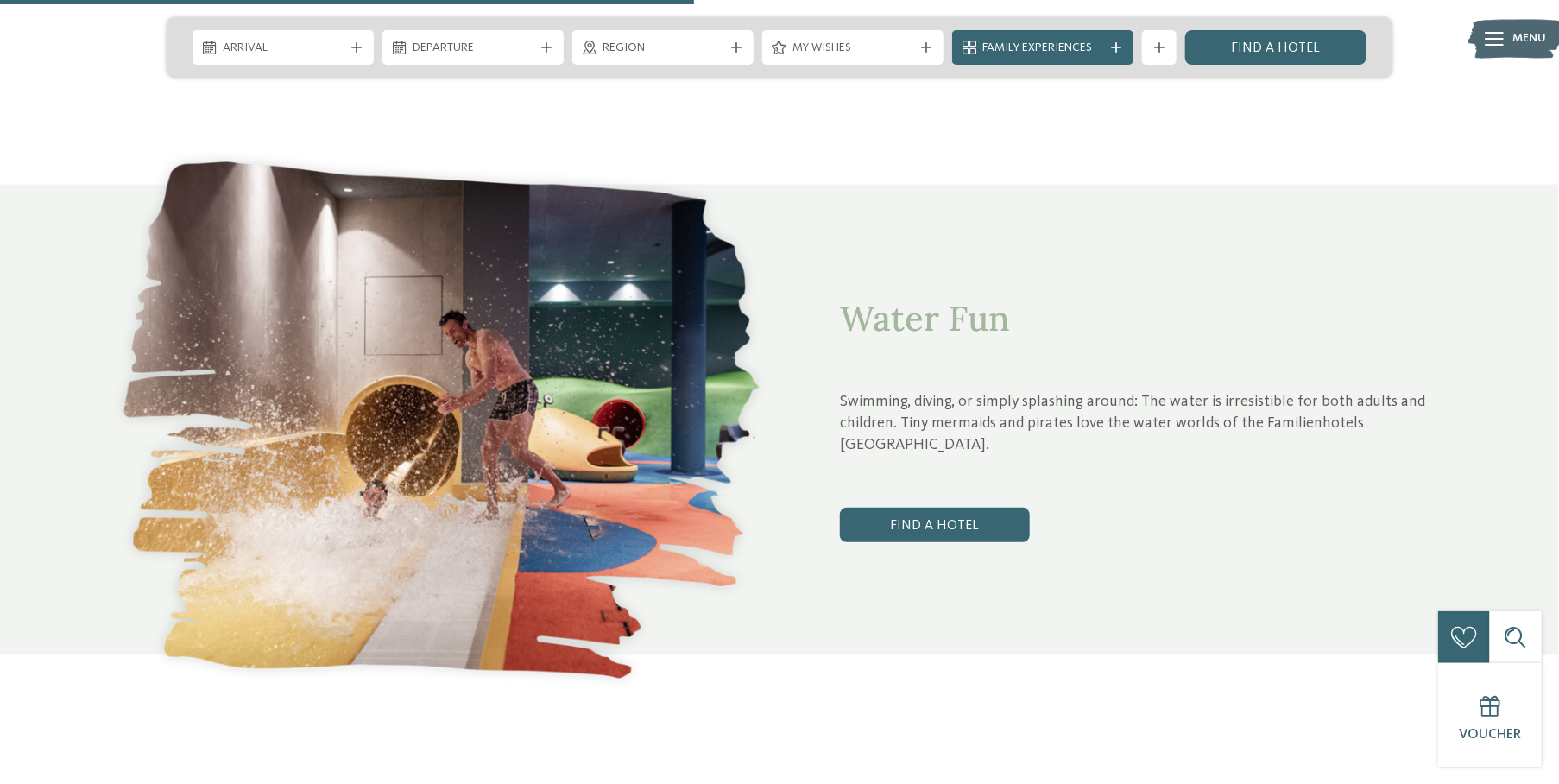
scroll to position [3711, 0]
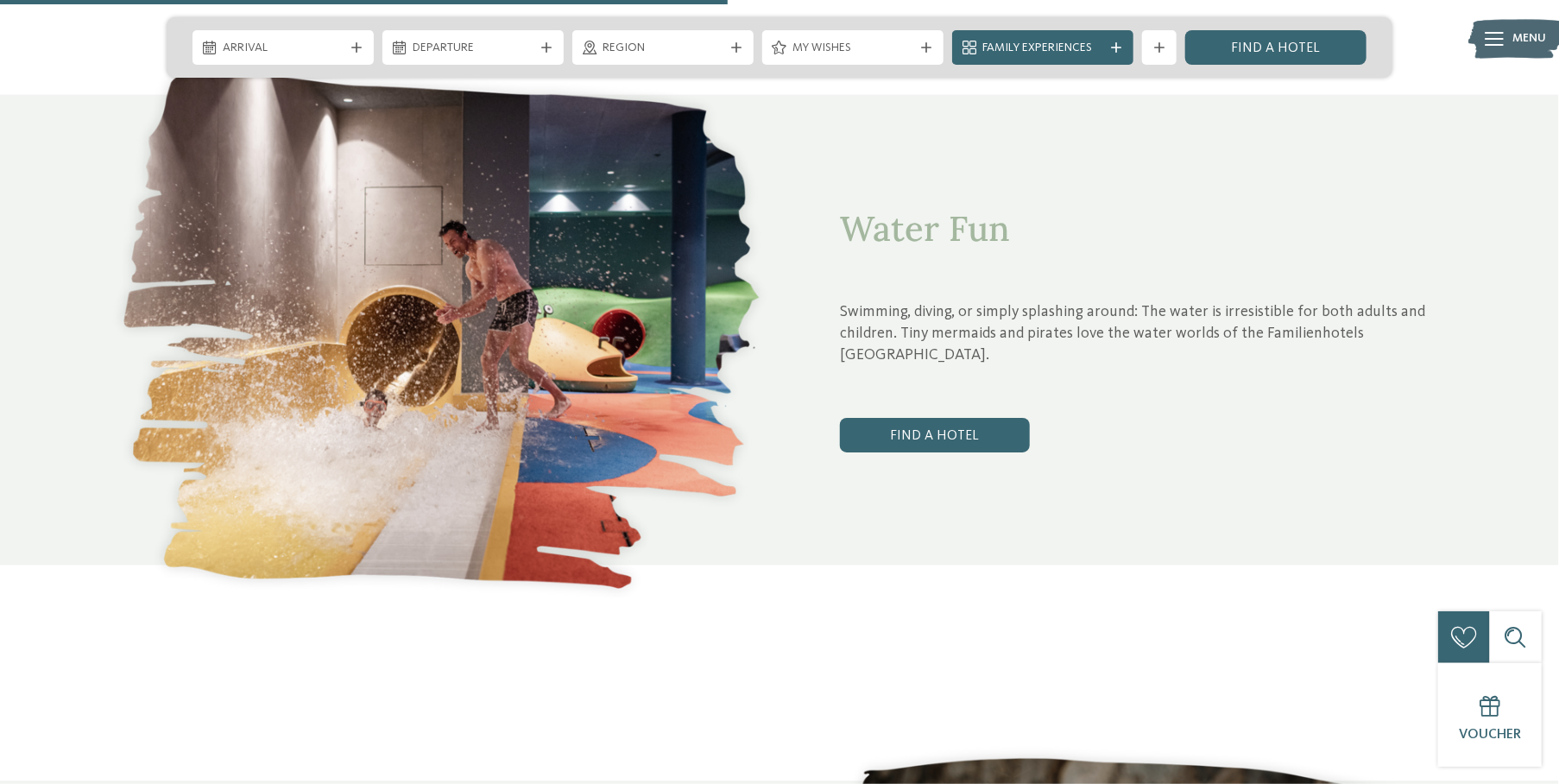
click at [458, 344] on img at bounding box center [441, 331] width 676 height 557
click at [950, 418] on link "Find a hotel" at bounding box center [935, 435] width 190 height 35
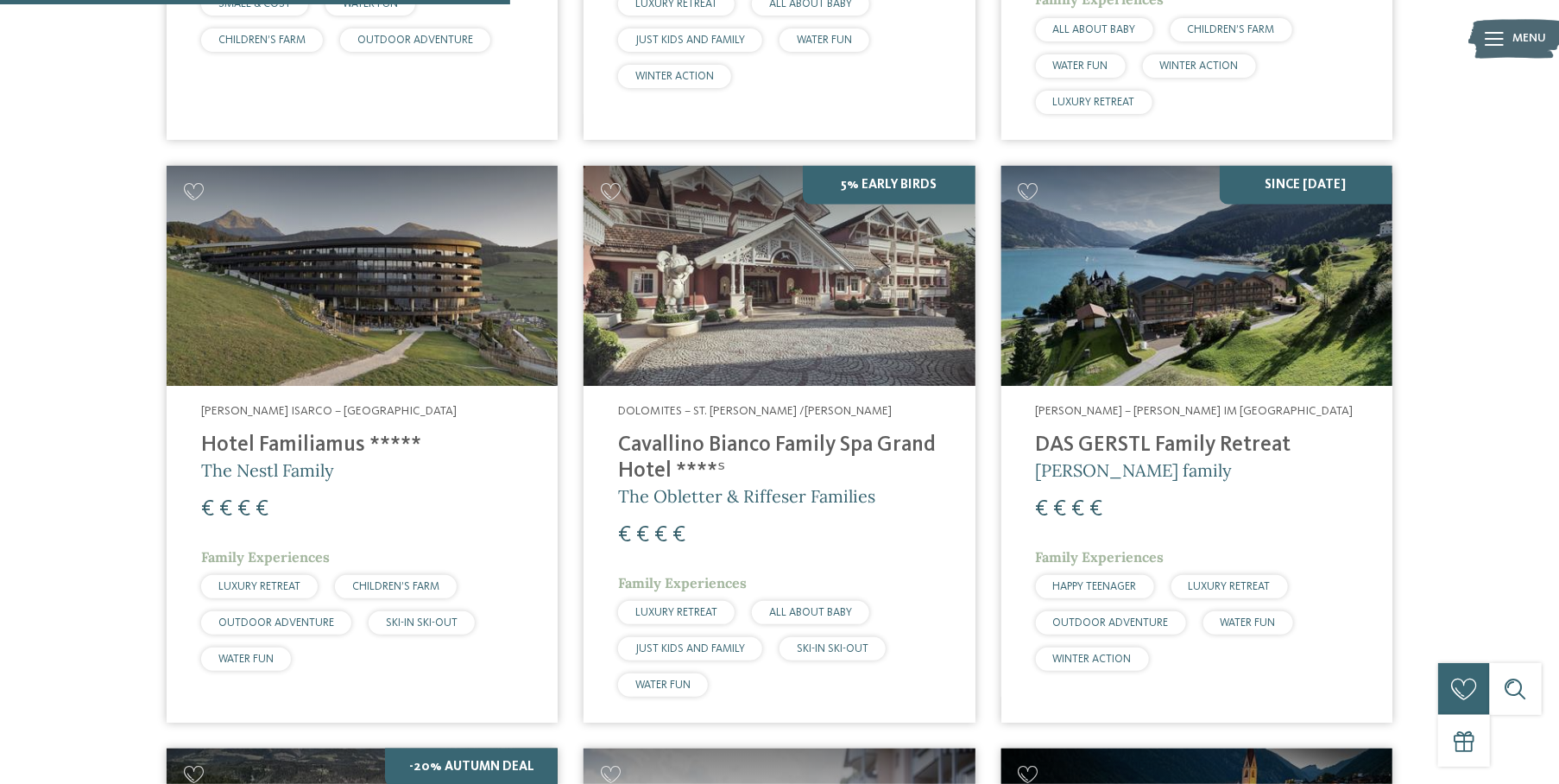
scroll to position [1042, 0]
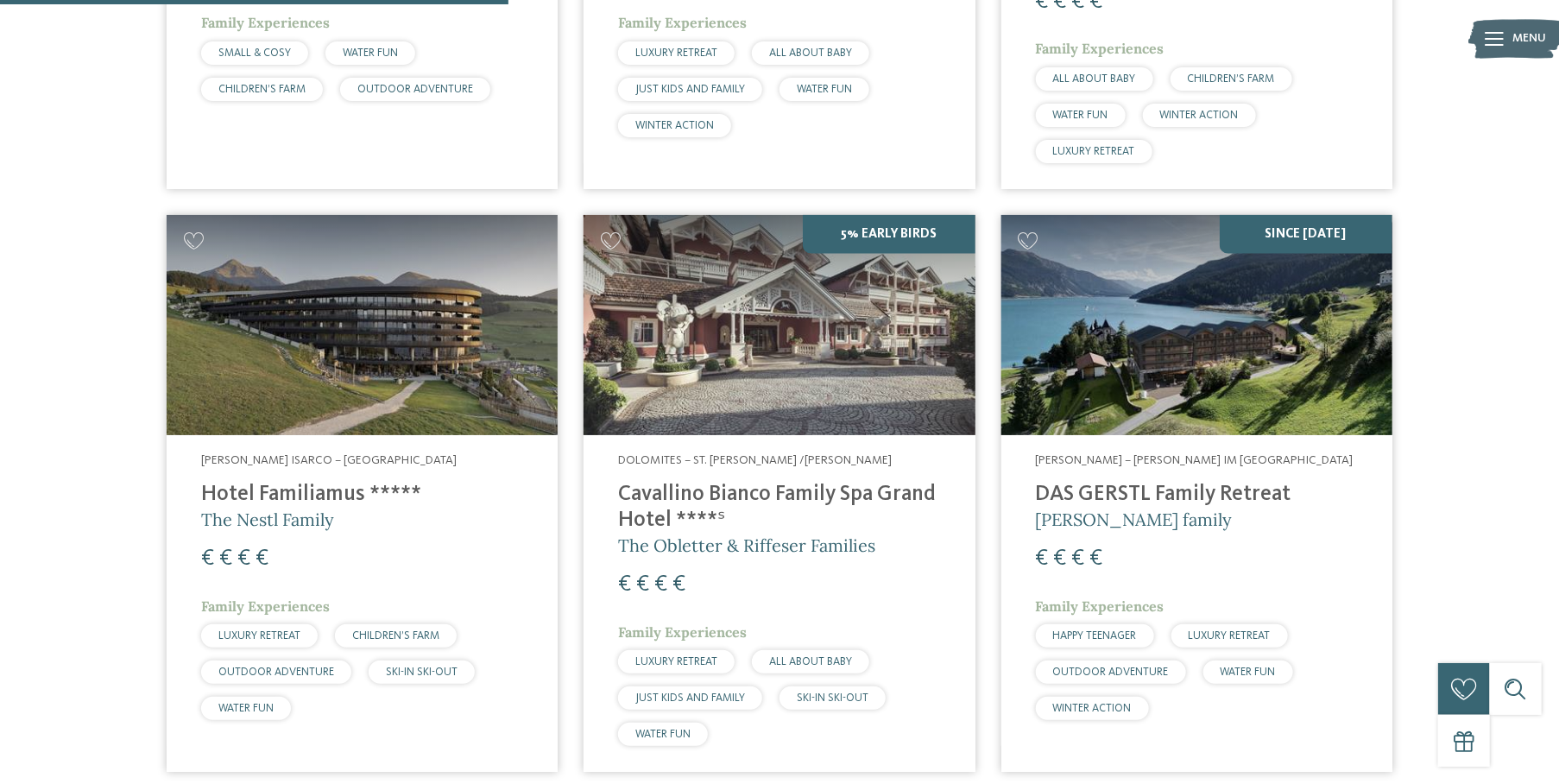
click at [309, 322] on img at bounding box center [362, 325] width 391 height 220
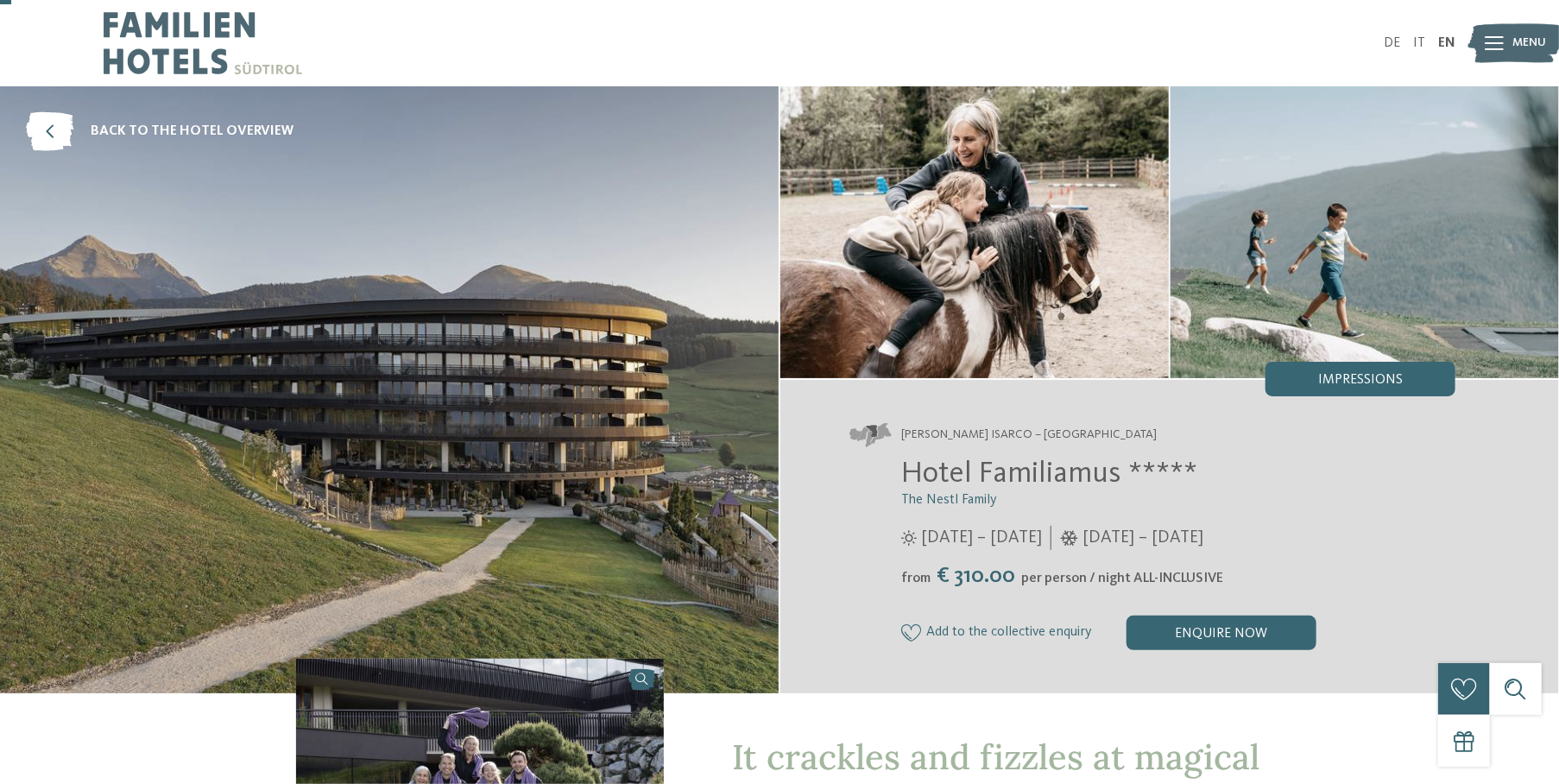
scroll to position [173, 0]
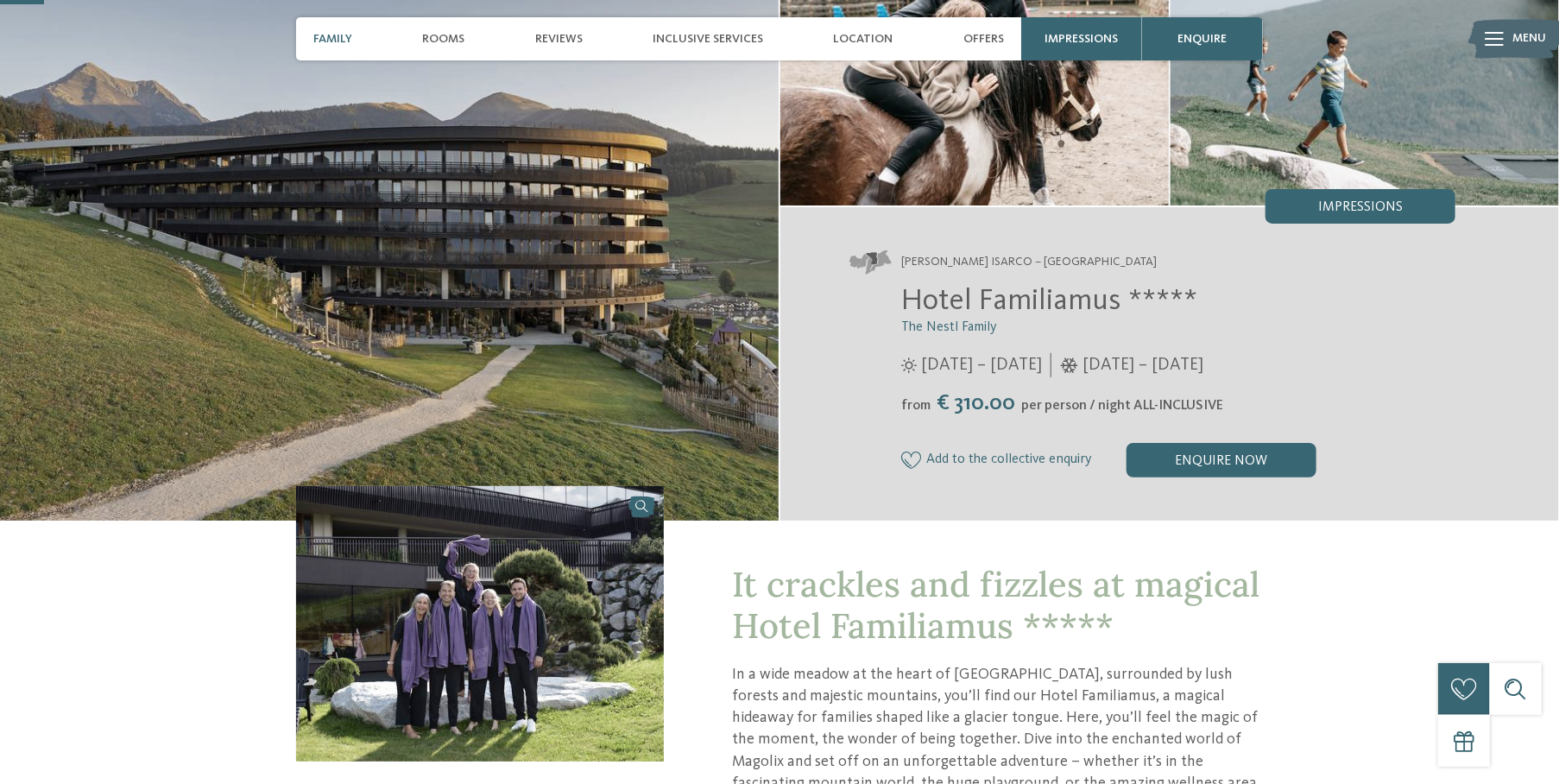
click at [338, 36] on span "Family" at bounding box center [333, 39] width 39 height 15
click at [338, 32] on span "Family" at bounding box center [333, 39] width 39 height 15
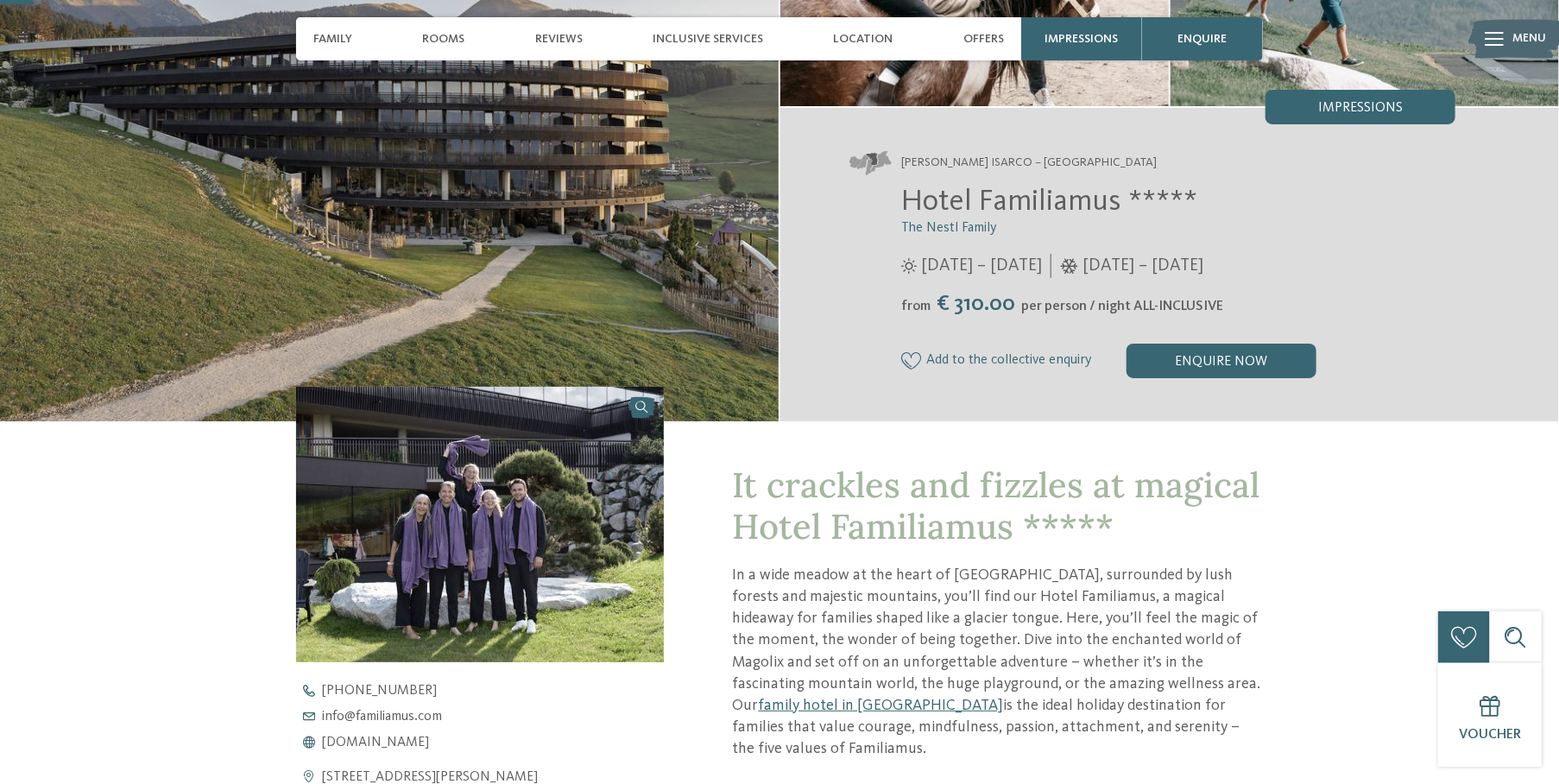
scroll to position [86, 0]
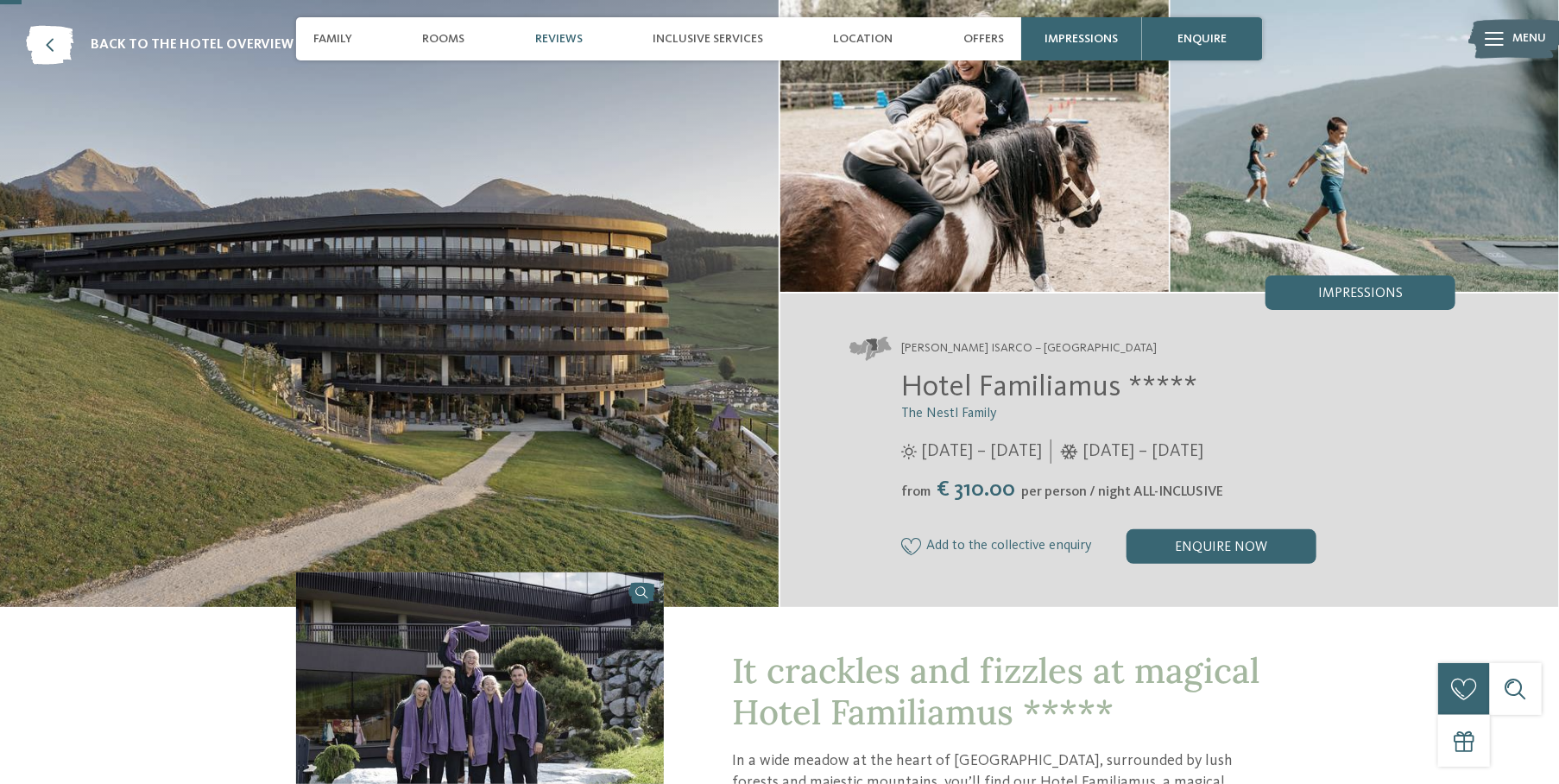
click at [564, 36] on span "Reviews" at bounding box center [558, 39] width 47 height 15
click at [561, 37] on span "Reviews" at bounding box center [558, 39] width 47 height 15
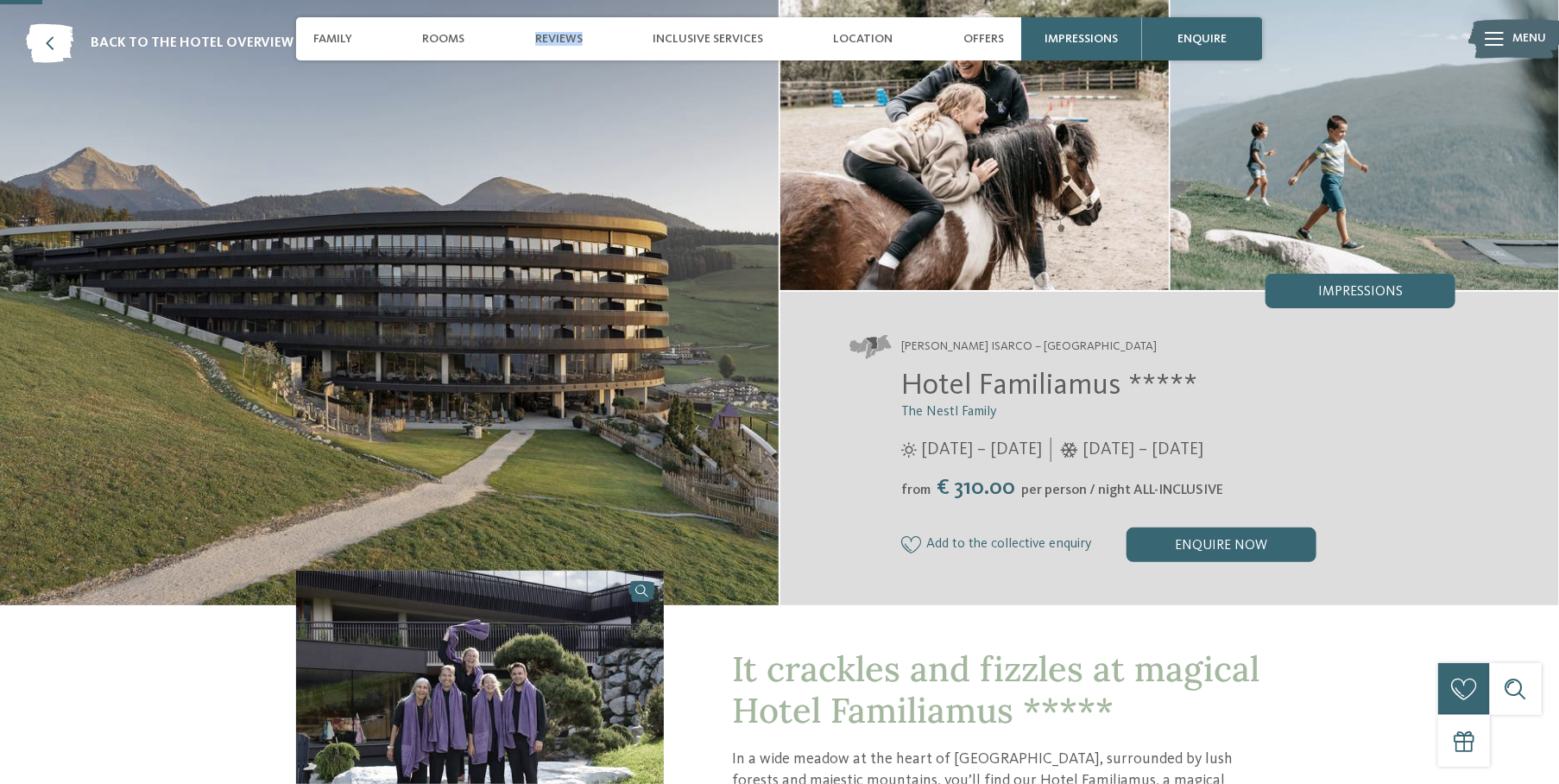
scroll to position [0, 0]
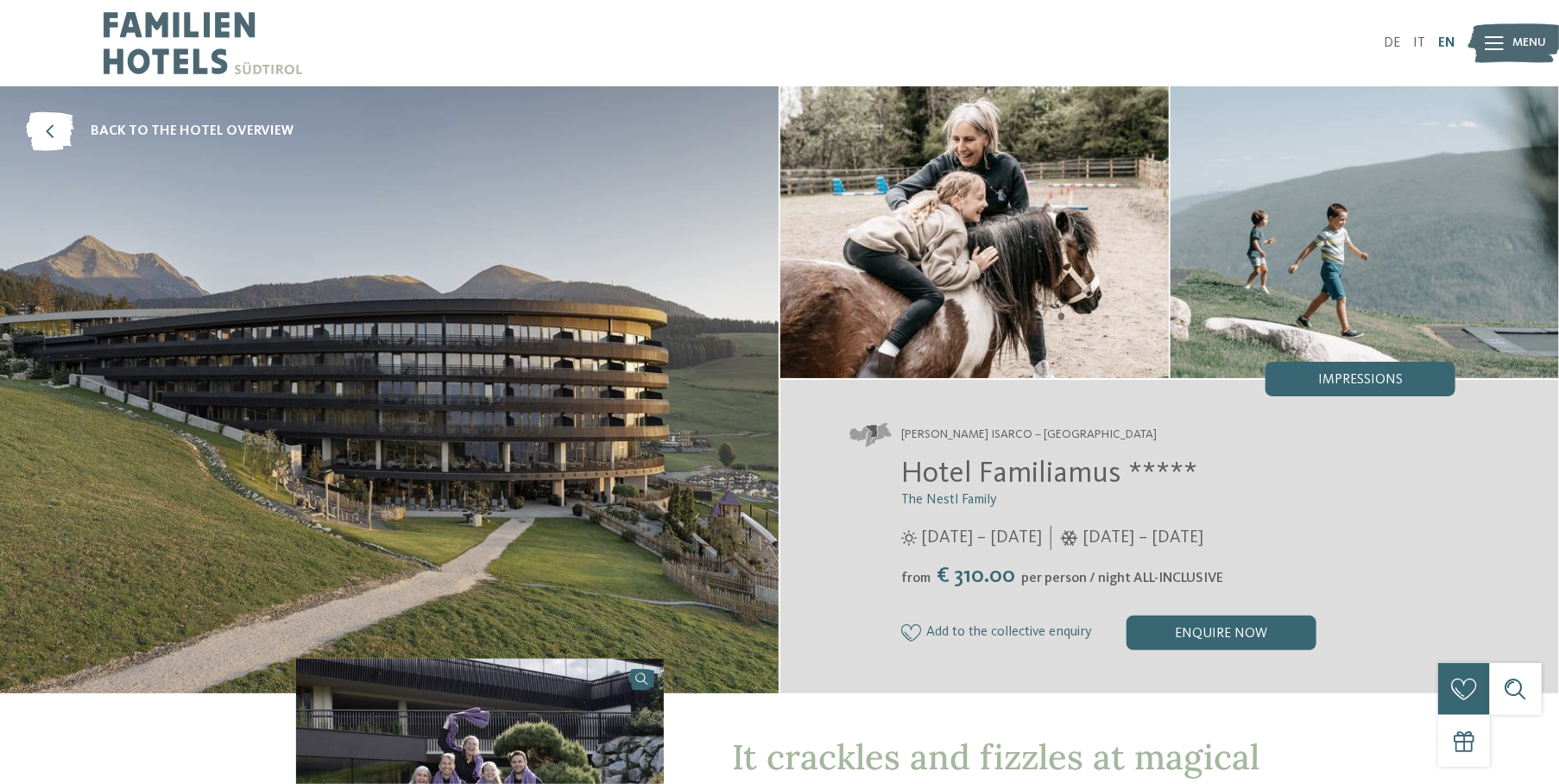
click at [1450, 40] on link "EN" at bounding box center [1447, 43] width 17 height 14
click at [636, 338] on img at bounding box center [389, 390] width 779 height 607
click at [48, 131] on icon at bounding box center [49, 131] width 47 height 39
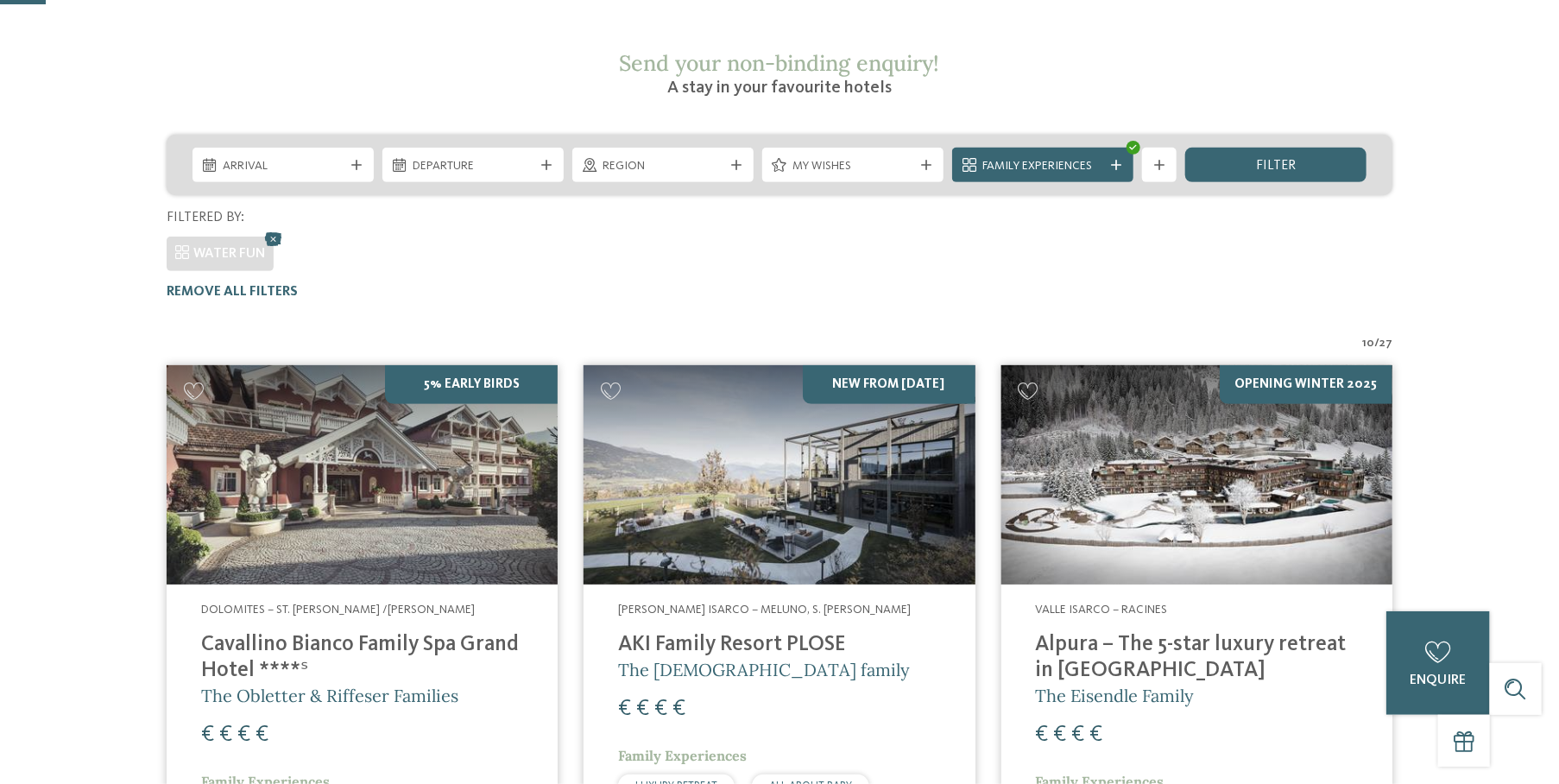
scroll to position [93, 0]
